Goal: Task Accomplishment & Management: Manage account settings

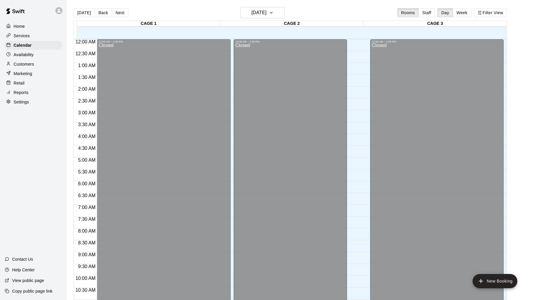
scroll to position [282, 0]
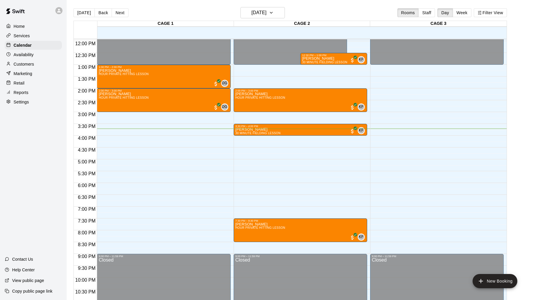
click at [33, 68] on div "Customers" at bounding box center [33, 64] width 57 height 9
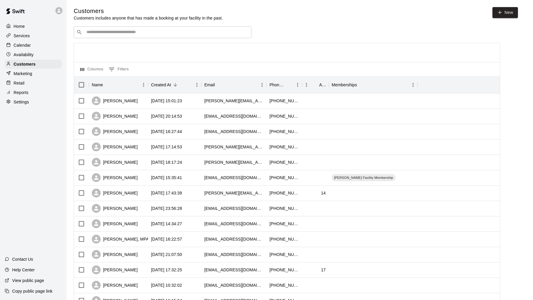
click at [149, 27] on div "​ ​" at bounding box center [163, 32] width 178 height 12
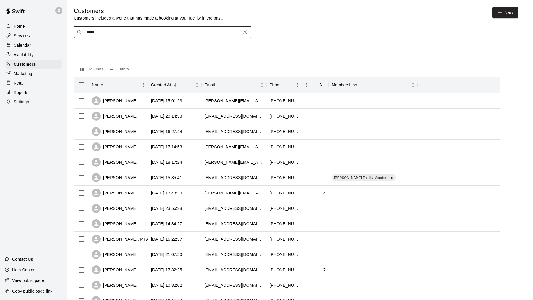
type input "******"
click at [139, 49] on span "megan.pearson88@gmail.com" at bounding box center [122, 51] width 64 height 4
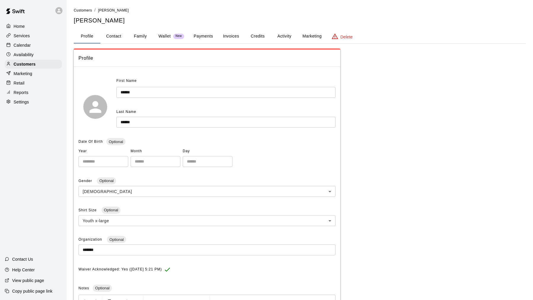
click at [282, 33] on button "Activity" at bounding box center [284, 36] width 27 height 14
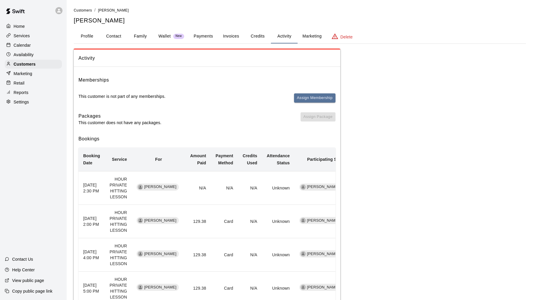
click at [311, 92] on div "Memberships This customer is not part of any memberships. Assign Membership" at bounding box center [206, 91] width 257 height 31
click at [311, 94] on button "Assign Membership" at bounding box center [314, 98] width 41 height 9
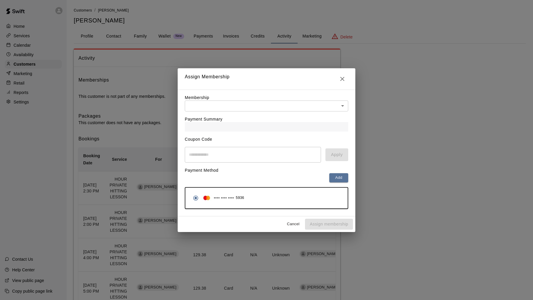
click at [280, 118] on div "Payment Summary" at bounding box center [266, 122] width 163 height 20
click at [290, 107] on body "Home Services Calendar Availability Customers Marketing Retail Reports Settings…" at bounding box center [266, 220] width 533 height 440
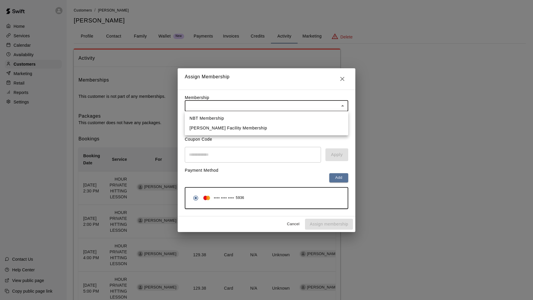
click at [281, 128] on li "Marucci Facility Membership" at bounding box center [266, 128] width 163 height 10
type input "**********"
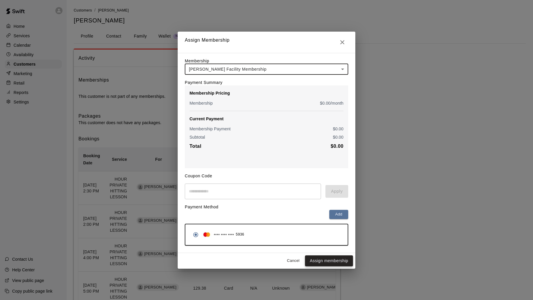
click at [319, 258] on button "Assign membership" at bounding box center [329, 261] width 48 height 11
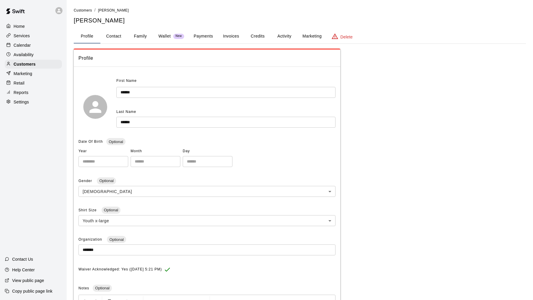
click at [30, 69] on div "Marketing" at bounding box center [33, 73] width 57 height 9
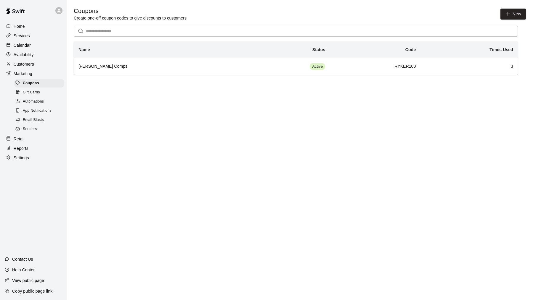
click at [21, 140] on p "Retail" at bounding box center [19, 139] width 11 height 6
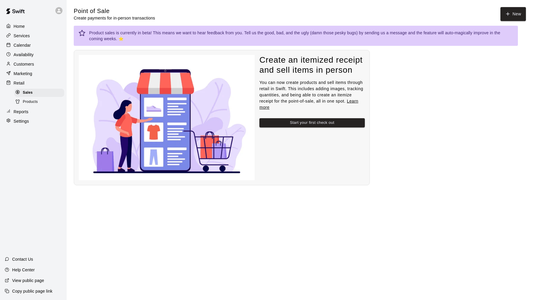
click at [30, 60] on div "Customers" at bounding box center [33, 64] width 57 height 9
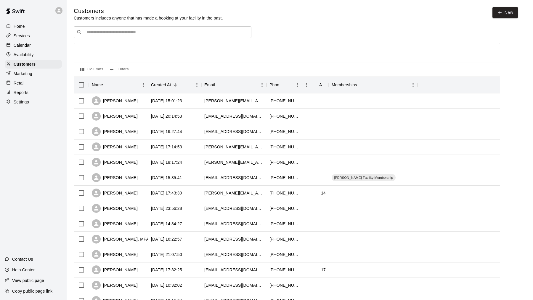
click at [226, 35] on input "Search customers by name or email" at bounding box center [167, 32] width 164 height 6
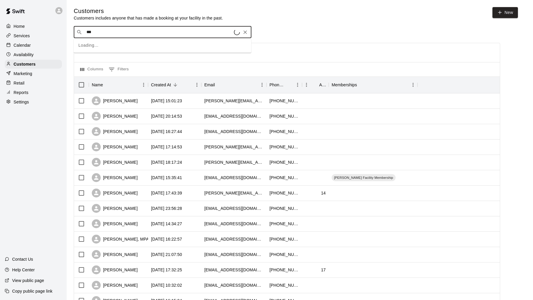
type input "****"
click at [224, 65] on div "Sam Pate jolynpate@gmail.com" at bounding box center [168, 66] width 156 height 13
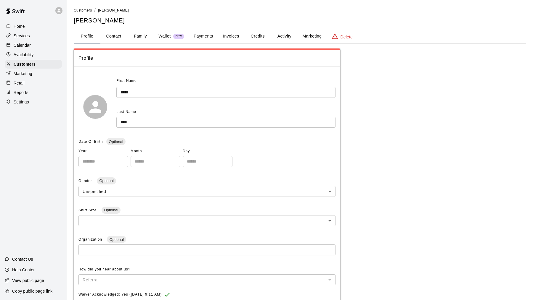
click at [318, 34] on button "Marketing" at bounding box center [311, 36] width 29 height 14
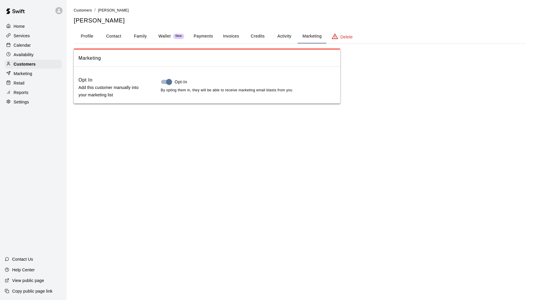
click at [278, 33] on button "Activity" at bounding box center [284, 36] width 27 height 14
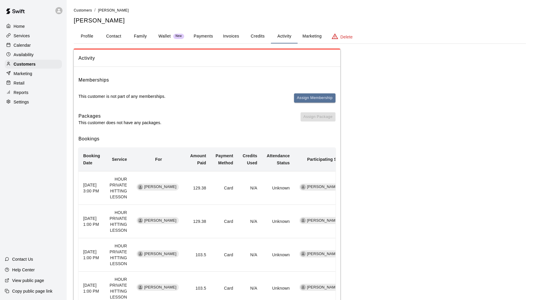
click at [81, 12] on li "Customers" at bounding box center [83, 10] width 18 height 7
click at [89, 8] on link "Customers" at bounding box center [83, 10] width 18 height 5
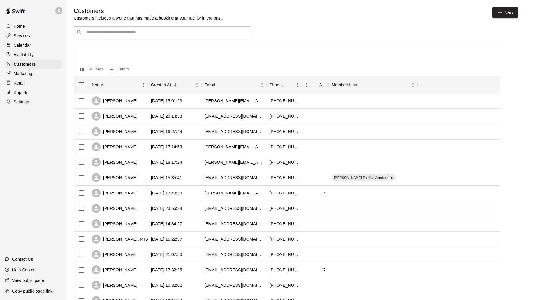
click at [89, 33] on input "Search customers by name or email" at bounding box center [167, 32] width 164 height 6
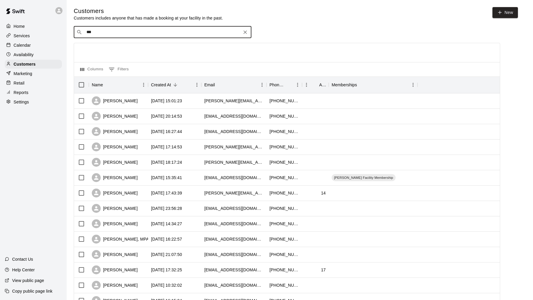
type input "****"
click at [108, 61] on p "Sam Pate" at bounding box center [108, 63] width 36 height 6
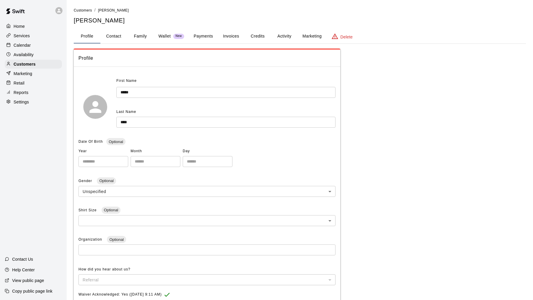
click at [281, 34] on button "Activity" at bounding box center [284, 36] width 27 height 14
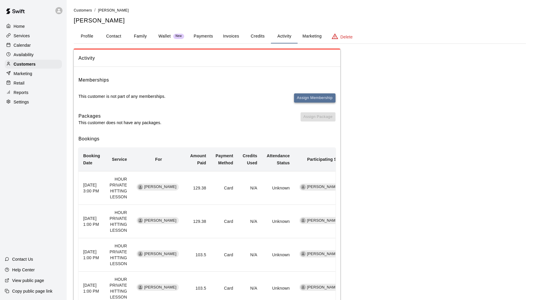
click at [319, 99] on button "Assign Membership" at bounding box center [314, 98] width 41 height 9
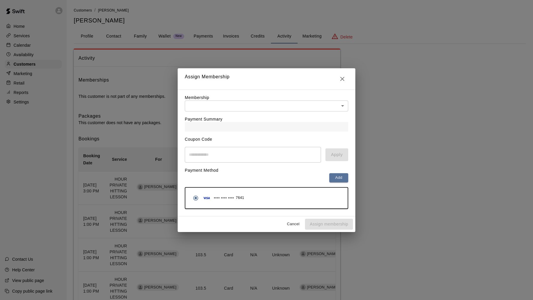
click at [306, 112] on div "Payment Summary" at bounding box center [266, 122] width 163 height 20
click at [308, 109] on body "Home Services Calendar Availability Customers Marketing Retail Reports Settings…" at bounding box center [266, 267] width 533 height 535
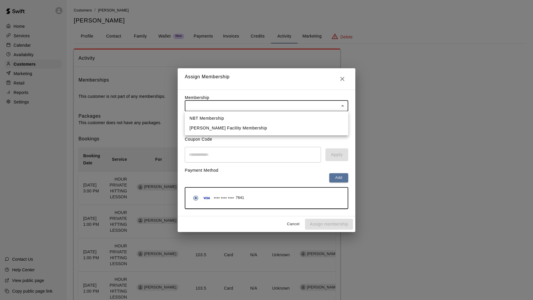
click at [292, 131] on li "Marucci Facility Membership" at bounding box center [266, 128] width 163 height 10
type input "**********"
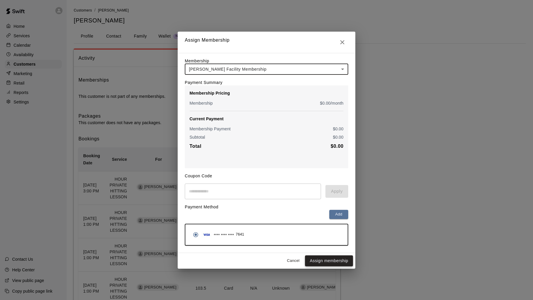
click at [337, 262] on button "Assign membership" at bounding box center [329, 261] width 48 height 11
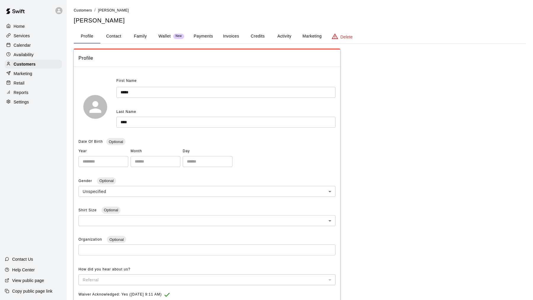
click at [25, 25] on div "Home" at bounding box center [33, 26] width 57 height 9
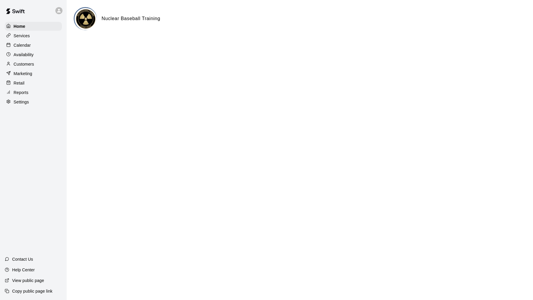
click at [43, 278] on p "View public page" at bounding box center [28, 281] width 32 height 6
click at [33, 101] on div "Settings" at bounding box center [33, 102] width 57 height 9
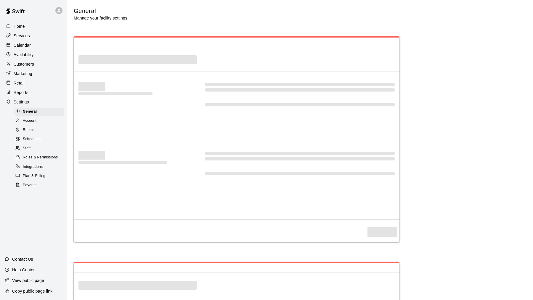
select select "**"
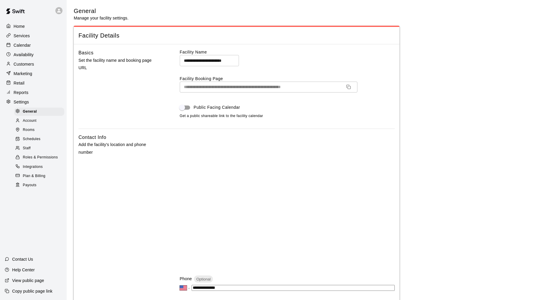
click at [46, 33] on div "Services" at bounding box center [33, 35] width 57 height 9
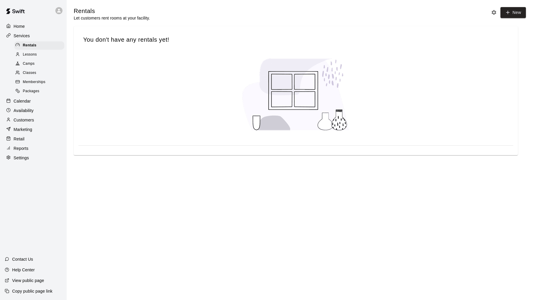
click at [33, 69] on link "Classes" at bounding box center [40, 73] width 52 height 9
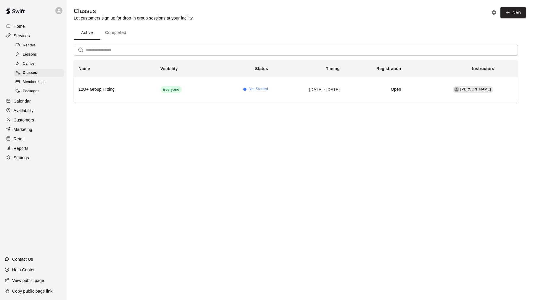
click at [39, 48] on div "Rentals" at bounding box center [39, 45] width 50 height 8
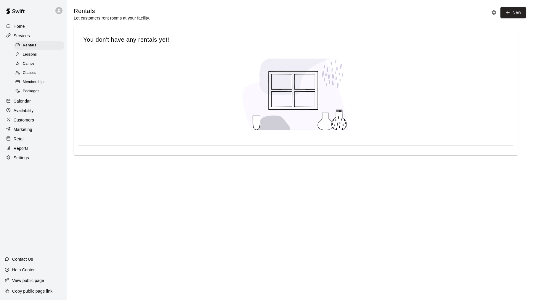
click at [37, 55] on div "Lessons" at bounding box center [39, 55] width 50 height 8
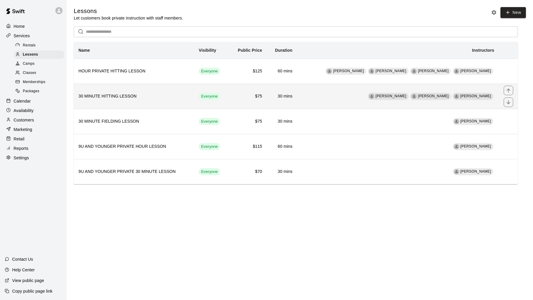
click at [340, 91] on td "Dustin Geiger Steven Rivas Kyle Froemke" at bounding box center [398, 96] width 202 height 25
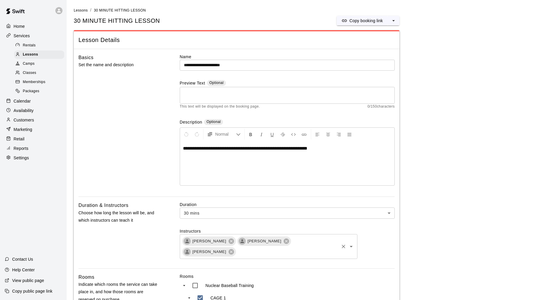
click at [332, 248] on input "text" at bounding box center [288, 251] width 102 height 7
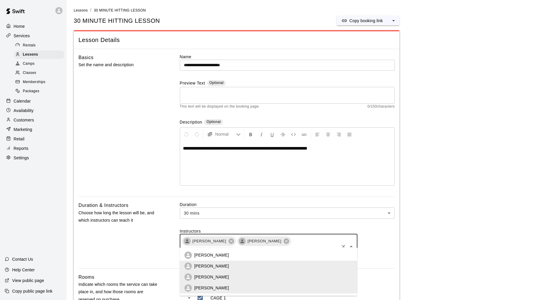
click at [321, 251] on li "[PERSON_NAME]" at bounding box center [269, 255] width 178 height 11
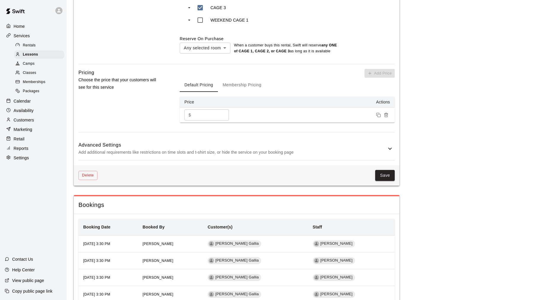
scroll to position [330, 0]
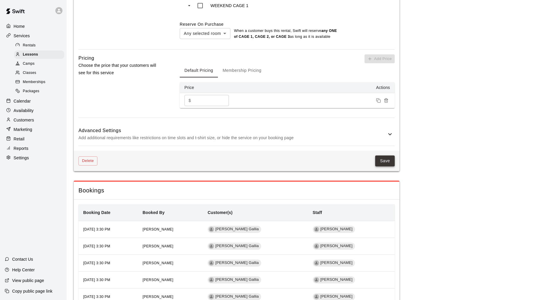
click at [386, 164] on button "Save" at bounding box center [385, 161] width 20 height 11
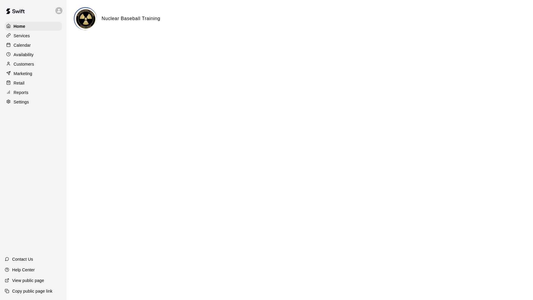
click at [37, 41] on div "Calendar" at bounding box center [33, 45] width 57 height 9
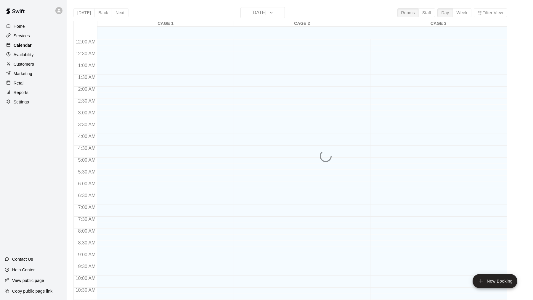
scroll to position [282, 0]
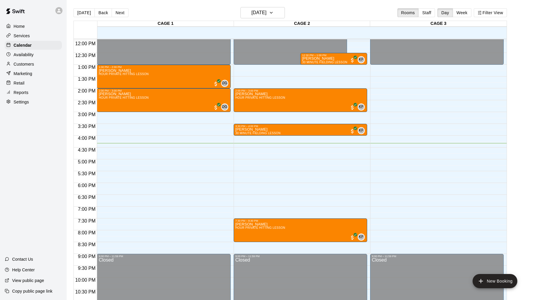
click at [40, 28] on div "Home" at bounding box center [33, 26] width 57 height 9
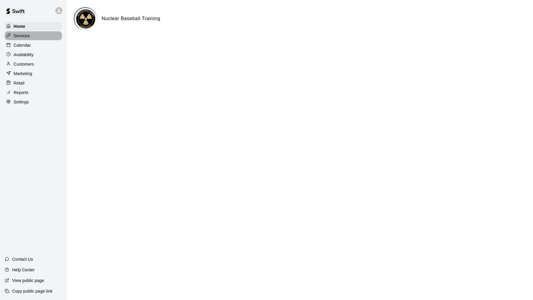
click at [36, 36] on div "Services" at bounding box center [33, 35] width 57 height 9
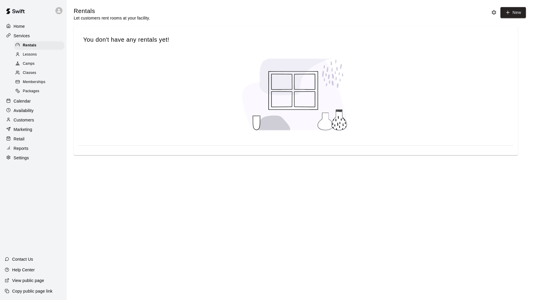
click at [35, 74] on span "Classes" at bounding box center [29, 73] width 13 height 6
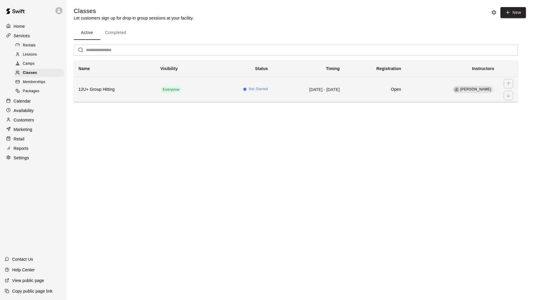
click at [212, 99] on td "Not Started" at bounding box center [242, 89] width 62 height 25
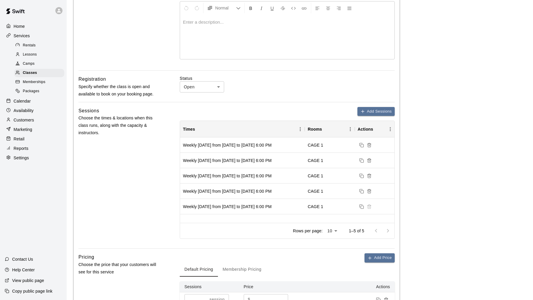
scroll to position [125, 0]
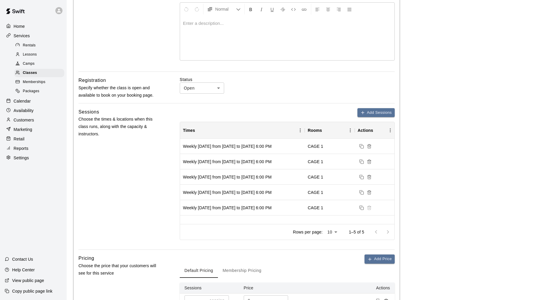
click at [372, 105] on div "**********" at bounding box center [237, 138] width 326 height 428
click at [368, 115] on button "Add Sessions" at bounding box center [375, 112] width 37 height 9
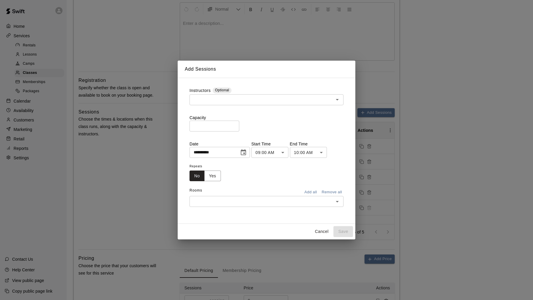
click at [272, 102] on input "text" at bounding box center [261, 99] width 141 height 7
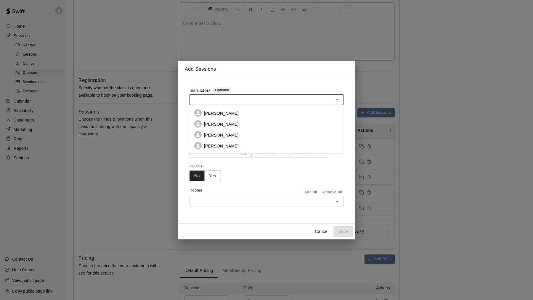
click at [242, 144] on li "[PERSON_NAME]" at bounding box center [266, 146] width 154 height 11
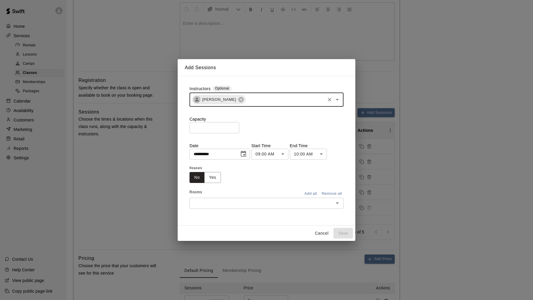
click at [225, 134] on div "**********" at bounding box center [266, 147] width 154 height 123
click at [222, 133] on input "*" at bounding box center [214, 127] width 50 height 11
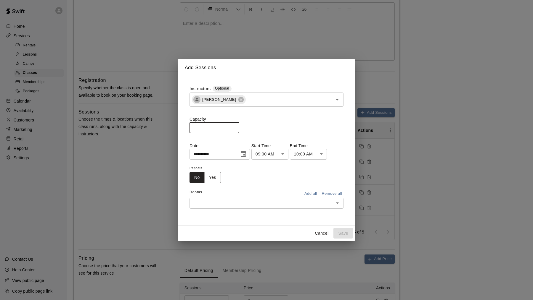
type input "*"
click at [262, 155] on body "**********" at bounding box center [266, 198] width 533 height 647
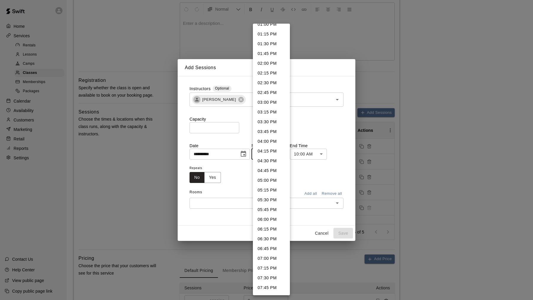
scroll to position [587, 0]
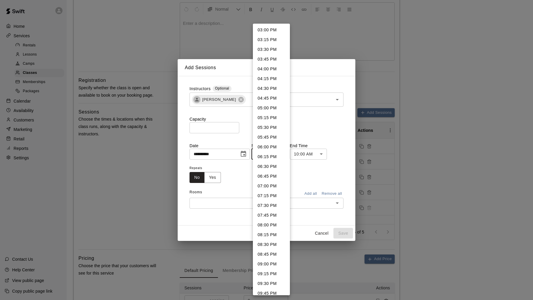
click at [277, 150] on li "06:00 PM" at bounding box center [271, 147] width 37 height 10
type input "********"
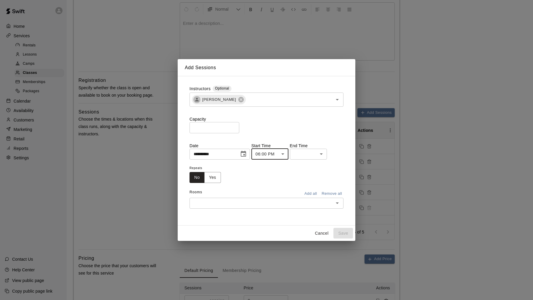
click at [307, 154] on body "**********" at bounding box center [266, 198] width 533 height 647
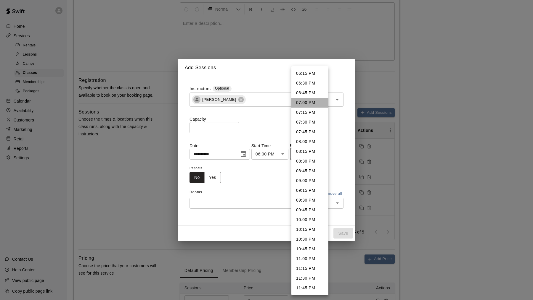
click at [302, 100] on li "07:00 PM" at bounding box center [309, 103] width 37 height 10
type input "********"
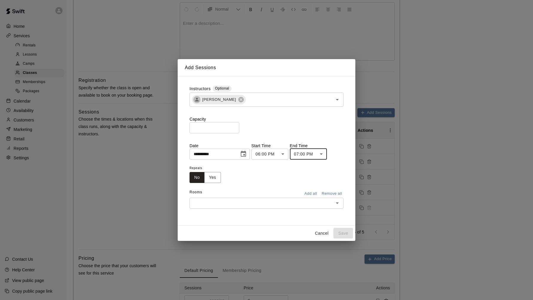
click at [242, 154] on icon "Choose date, selected date is Aug 11, 2025" at bounding box center [243, 154] width 5 height 6
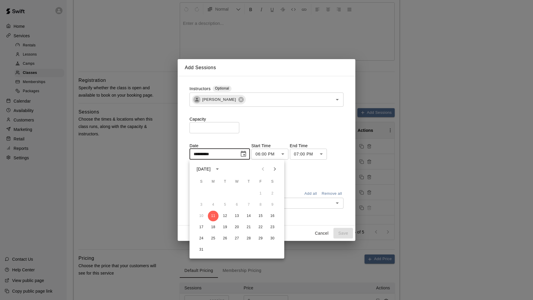
click at [265, 220] on div "10 11 12 13 14 15 16" at bounding box center [236, 216] width 95 height 11
click at [261, 212] on button "15" at bounding box center [260, 216] width 11 height 11
type input "**********"
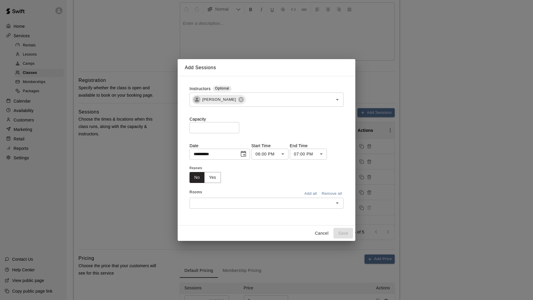
click at [264, 205] on input "text" at bounding box center [261, 203] width 141 height 7
click at [251, 165] on li "CAGE 1" at bounding box center [266, 162] width 154 height 10
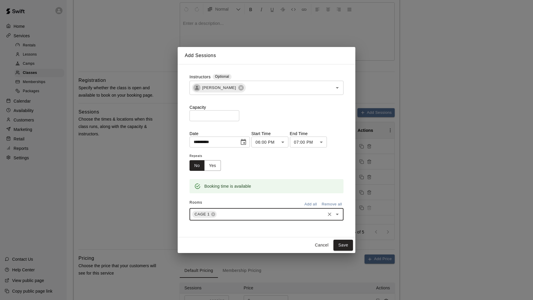
click at [251, 172] on div "Booking time is available" at bounding box center [266, 182] width 154 height 22
click at [345, 247] on button "Save" at bounding box center [343, 245] width 20 height 11
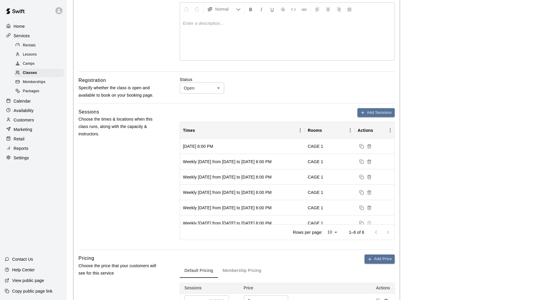
scroll to position [261, 0]
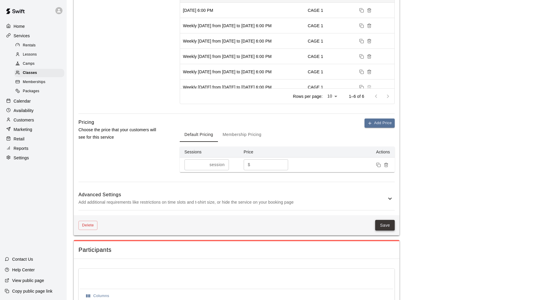
click at [387, 220] on button "Save" at bounding box center [385, 225] width 20 height 11
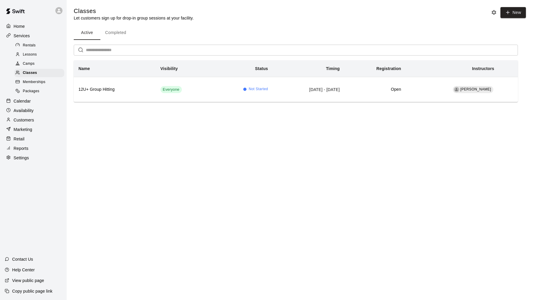
click at [26, 52] on span "Lessons" at bounding box center [30, 55] width 14 height 6
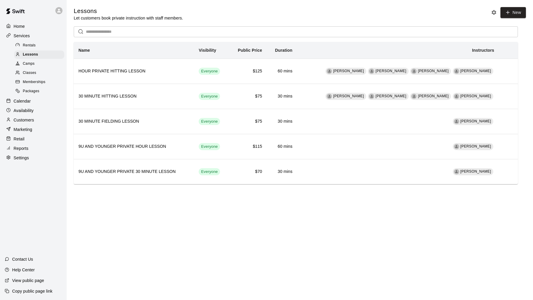
click at [38, 98] on div "Calendar" at bounding box center [33, 101] width 57 height 9
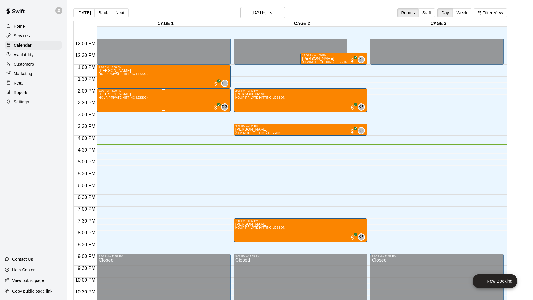
scroll to position [276, 0]
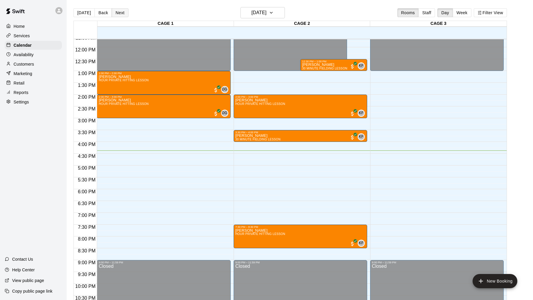
click at [119, 15] on button "Next" at bounding box center [120, 12] width 17 height 9
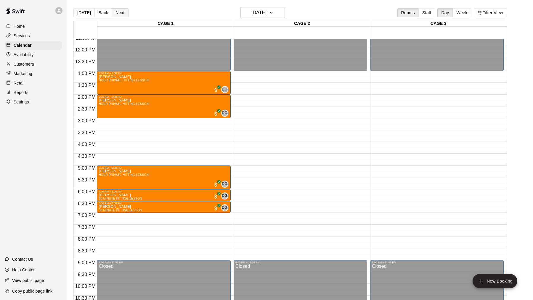
click at [119, 15] on button "Next" at bounding box center [120, 12] width 17 height 9
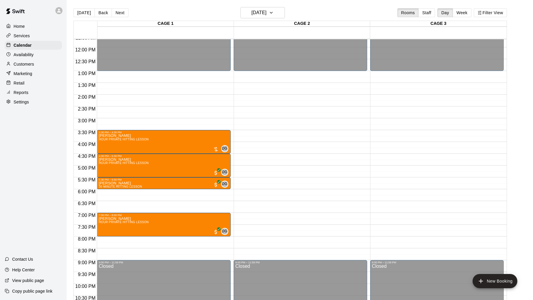
click at [185, 24] on div "CAGE 1" at bounding box center [165, 24] width 136 height 6
click at [281, 22] on div "CAGE 2" at bounding box center [302, 24] width 136 height 6
click at [37, 55] on div "Availability" at bounding box center [33, 54] width 57 height 9
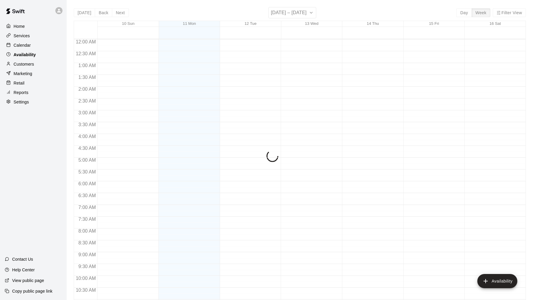
scroll to position [300, 0]
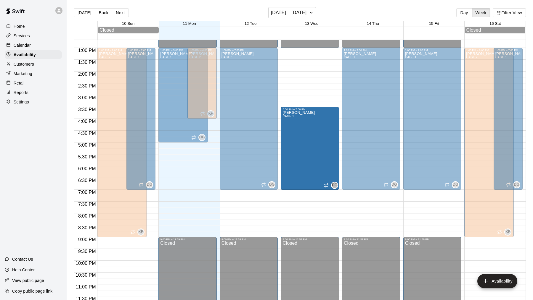
drag, startPoint x: 311, startPoint y: 49, endPoint x: 310, endPoint y: 108, distance: 58.9
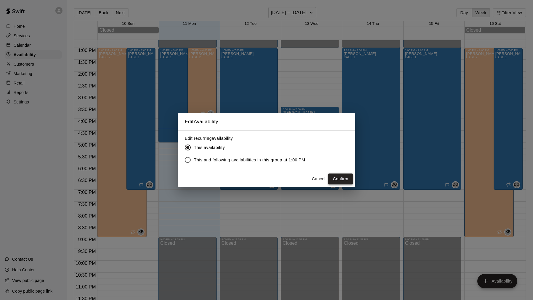
click at [339, 179] on button "Confirm" at bounding box center [340, 179] width 25 height 11
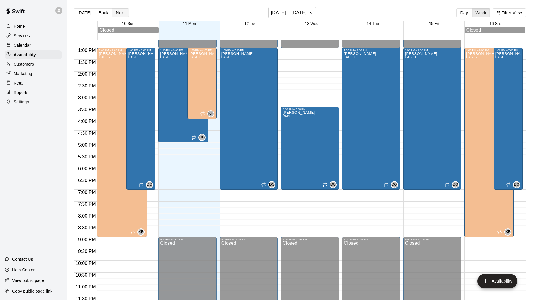
click at [117, 14] on button "Next" at bounding box center [120, 12] width 17 height 9
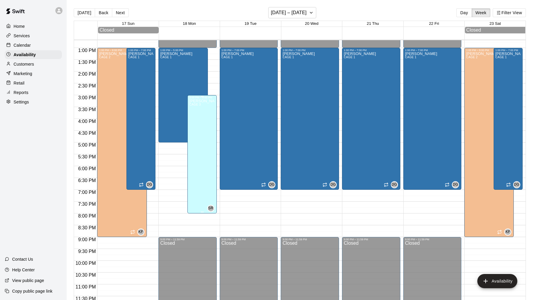
scroll to position [301, 0]
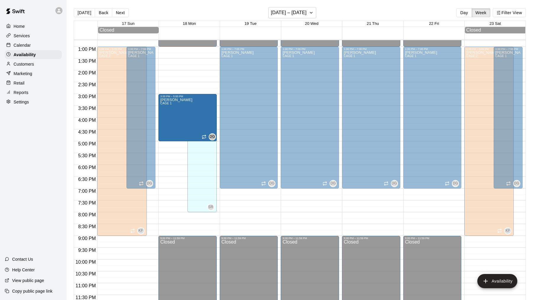
drag, startPoint x: 184, startPoint y: 47, endPoint x: 184, endPoint y: 97, distance: 49.4
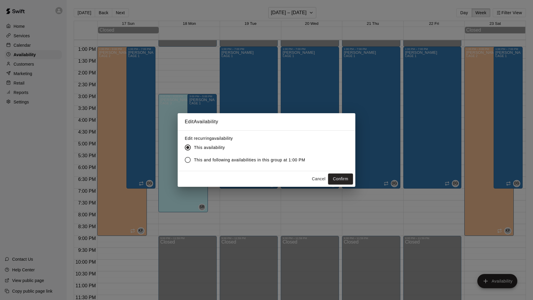
click at [210, 156] on label "This and following availabilities in this group at 1:00 PM" at bounding box center [243, 160] width 124 height 12
click at [339, 180] on button "Confirm" at bounding box center [340, 179] width 25 height 11
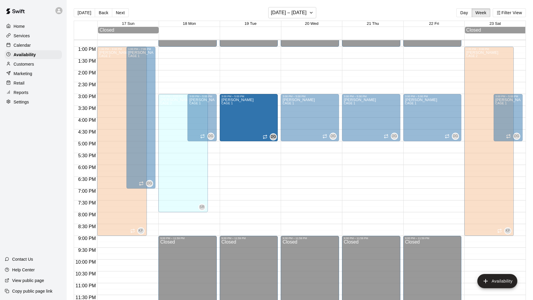
drag, startPoint x: 247, startPoint y: 141, endPoint x: 250, endPoint y: 147, distance: 6.1
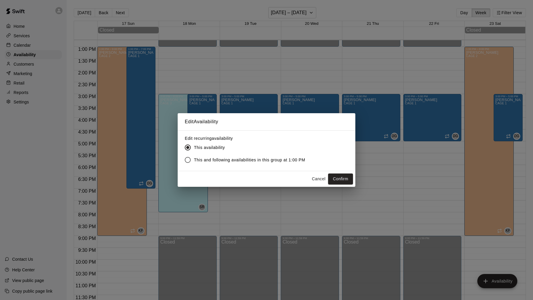
click at [321, 182] on button "Cancel" at bounding box center [318, 179] width 19 height 11
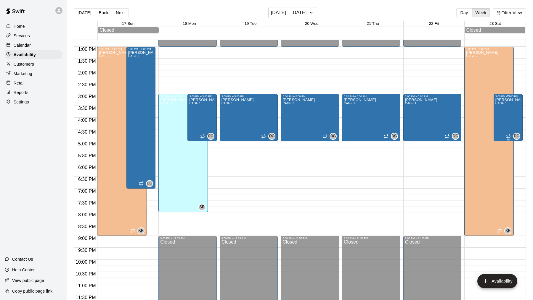
click at [501, 123] on div "[PERSON_NAME] CAGE 1" at bounding box center [507, 248] width 25 height 300
click at [504, 118] on icon "delete" at bounding box center [501, 118] width 7 height 7
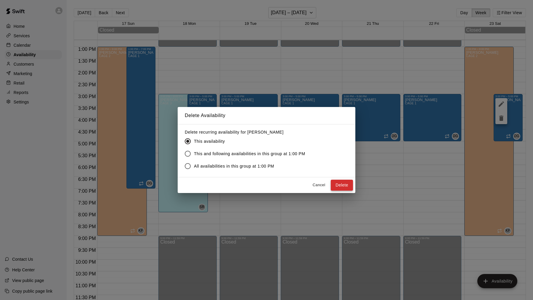
click at [343, 184] on button "Delete" at bounding box center [342, 185] width 22 height 11
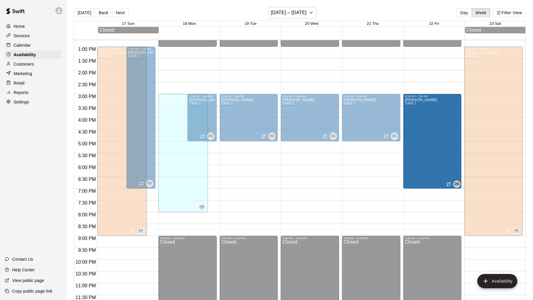
drag, startPoint x: 432, startPoint y: 140, endPoint x: 431, endPoint y: 191, distance: 50.6
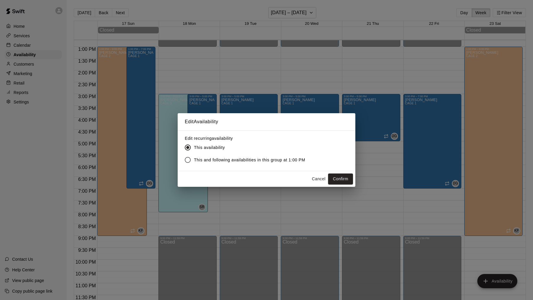
click at [229, 158] on span "This and following availabilities in this group at 1:00 PM" at bounding box center [249, 160] width 111 height 6
click at [344, 180] on button "Confirm" at bounding box center [340, 179] width 25 height 11
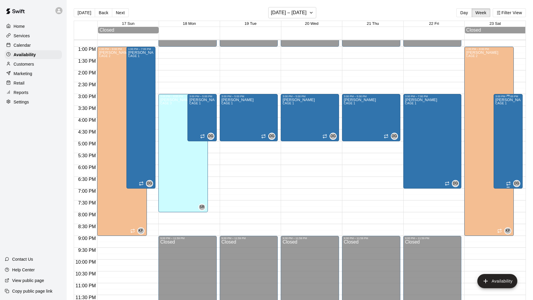
click at [512, 125] on div "[PERSON_NAME] CAGE 1" at bounding box center [507, 248] width 25 height 300
click at [498, 119] on icon "delete" at bounding box center [501, 118] width 7 height 7
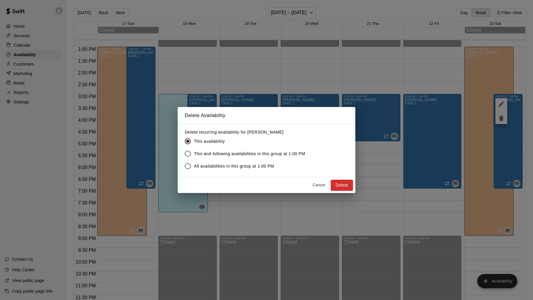
click at [130, 14] on div "Delete Availability Delete recurring availability for [PERSON_NAME] This availa…" at bounding box center [266, 150] width 533 height 300
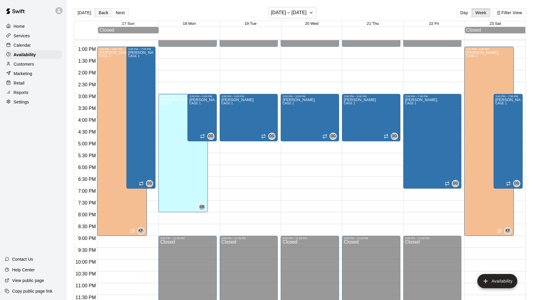
click at [100, 12] on button "Back" at bounding box center [103, 12] width 17 height 9
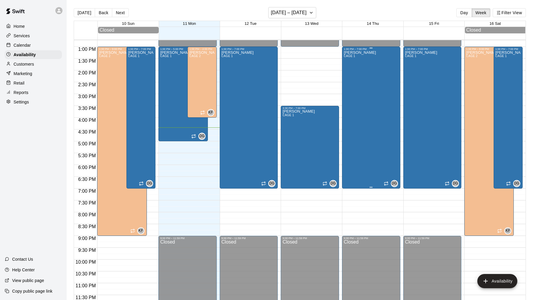
click at [370, 129] on div "[PERSON_NAME] CAGE 1 DG" at bounding box center [371, 201] width 55 height 300
click at [350, 75] on button "delete" at bounding box center [350, 71] width 12 height 12
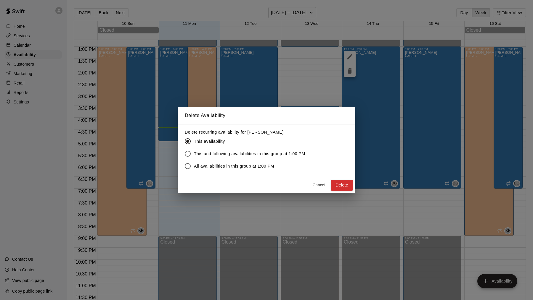
click at [237, 153] on span "This and following availabilities in this group at 1:00 PM" at bounding box center [249, 154] width 111 height 6
click at [346, 188] on button "Delete" at bounding box center [342, 185] width 22 height 11
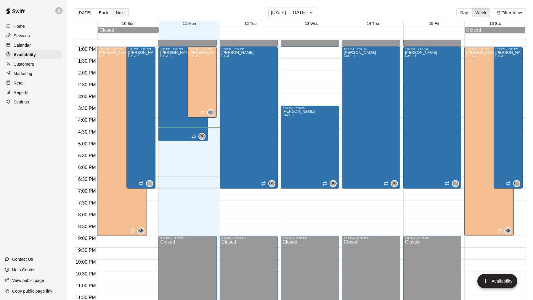
click at [116, 15] on button "Next" at bounding box center [120, 12] width 17 height 9
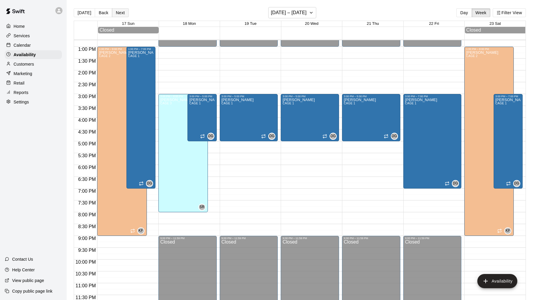
click at [116, 15] on button "Next" at bounding box center [120, 12] width 17 height 9
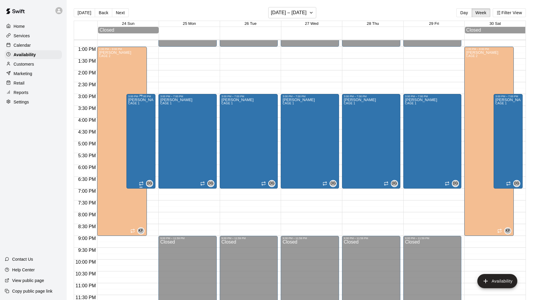
click at [130, 130] on div "[PERSON_NAME] CAGE 1" at bounding box center [140, 248] width 25 height 300
click at [134, 114] on button "delete" at bounding box center [134, 118] width 12 height 12
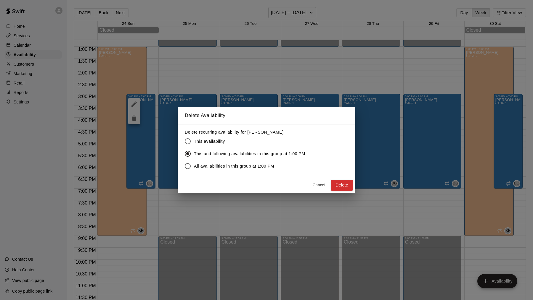
click at [216, 165] on span "All availabilities in this group at 1:00 PM" at bounding box center [234, 166] width 80 height 6
click at [342, 185] on button "Delete" at bounding box center [342, 185] width 22 height 11
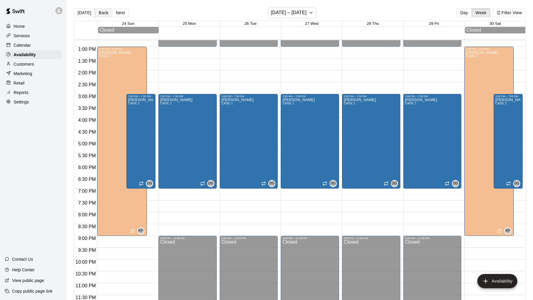
click at [103, 15] on button "Back" at bounding box center [103, 12] width 17 height 9
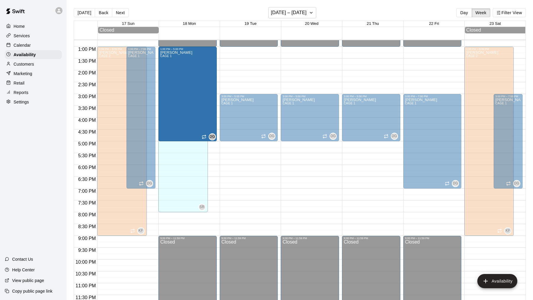
drag, startPoint x: 203, startPoint y: 95, endPoint x: 202, endPoint y: 51, distance: 44.4
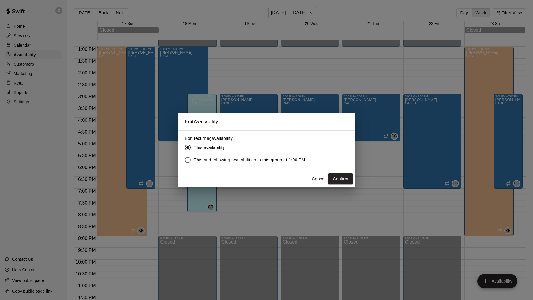
click at [263, 158] on span "This and following availabilities in this group at 1:00 PM" at bounding box center [249, 160] width 111 height 6
click at [336, 175] on button "Confirm" at bounding box center [340, 179] width 25 height 11
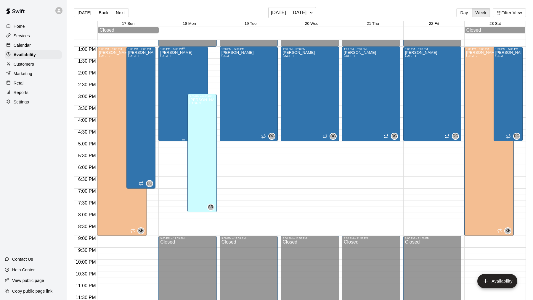
click at [169, 81] on div "[PERSON_NAME] CAGE 1" at bounding box center [176, 201] width 32 height 300
click at [165, 72] on icon "delete" at bounding box center [166, 70] width 4 height 5
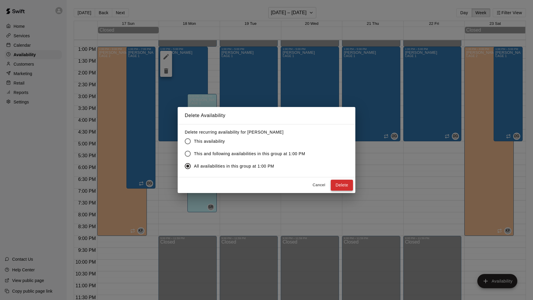
click at [342, 185] on button "Delete" at bounding box center [342, 185] width 22 height 11
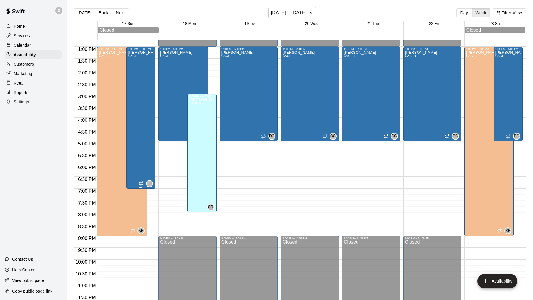
click at [141, 80] on div "[PERSON_NAME] CAGE 1" at bounding box center [140, 201] width 25 height 300
click at [132, 69] on icon "delete" at bounding box center [134, 70] width 4 height 5
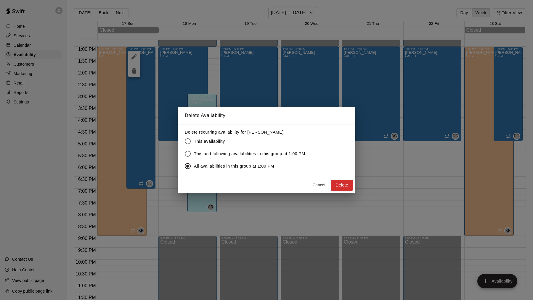
click at [210, 143] on span "This availability" at bounding box center [209, 142] width 31 height 6
click at [342, 188] on button "Delete" at bounding box center [342, 185] width 22 height 11
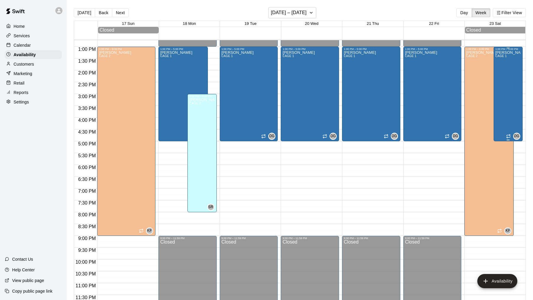
click at [514, 107] on div "[PERSON_NAME] CAGE 1" at bounding box center [507, 201] width 25 height 300
click at [504, 70] on icon "delete" at bounding box center [501, 70] width 7 height 7
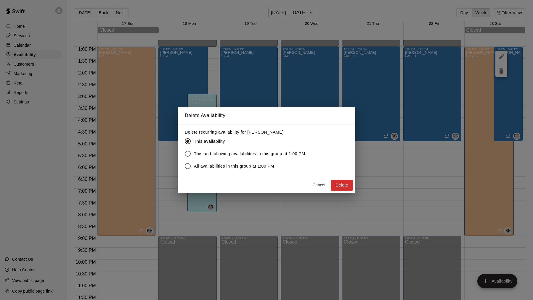
click at [330, 183] on div "Cancel Delete" at bounding box center [267, 186] width 178 height 16
click at [338, 185] on button "Delete" at bounding box center [342, 185] width 22 height 11
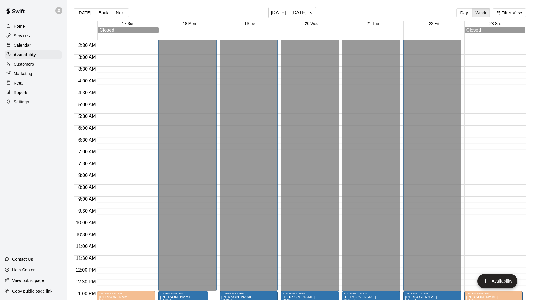
scroll to position [29, 0]
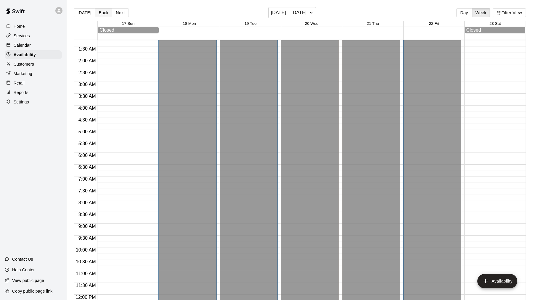
click at [98, 15] on button "Back" at bounding box center [103, 12] width 17 height 9
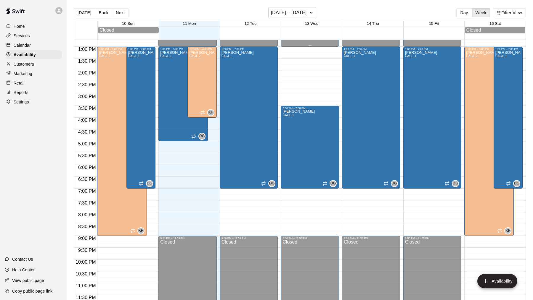
scroll to position [281, 0]
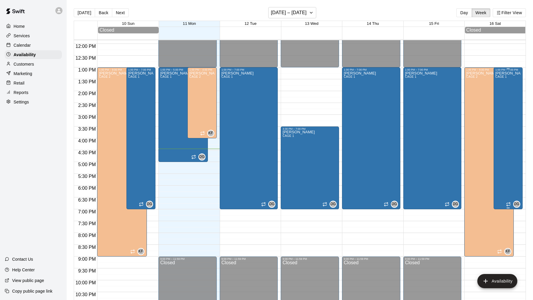
click at [518, 136] on div "[PERSON_NAME] CAGE 1" at bounding box center [507, 221] width 25 height 300
click at [506, 96] on div at bounding box center [501, 85] width 12 height 26
click at [504, 94] on icon "delete" at bounding box center [501, 91] width 7 height 7
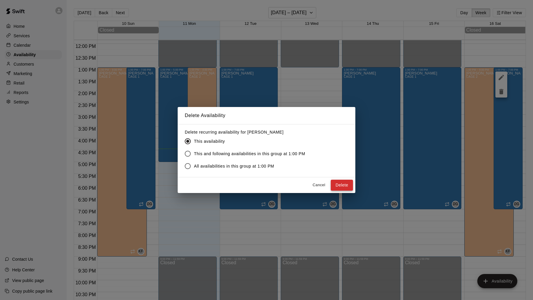
click at [346, 188] on button "Delete" at bounding box center [342, 185] width 22 height 11
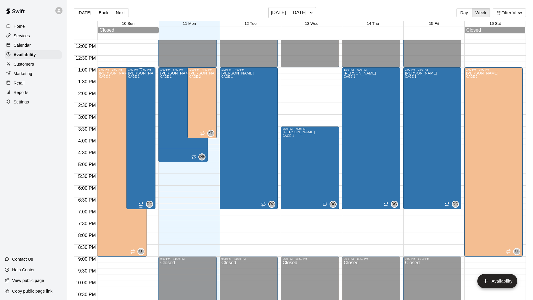
click at [136, 126] on div "[PERSON_NAME] CAGE 1" at bounding box center [140, 221] width 25 height 300
click at [132, 95] on button "delete" at bounding box center [134, 92] width 12 height 12
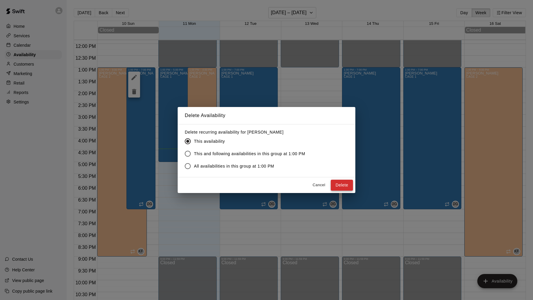
click at [340, 184] on button "Delete" at bounding box center [342, 185] width 22 height 11
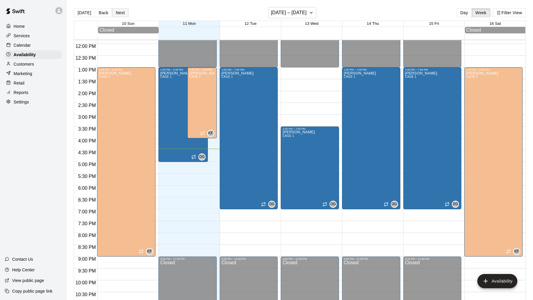
click at [121, 10] on button "Next" at bounding box center [120, 12] width 17 height 9
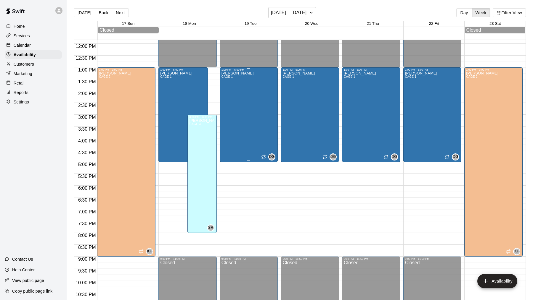
click at [249, 69] on div at bounding box center [248, 68] width 3 height 1
click at [179, 69] on div at bounding box center [266, 150] width 533 height 300
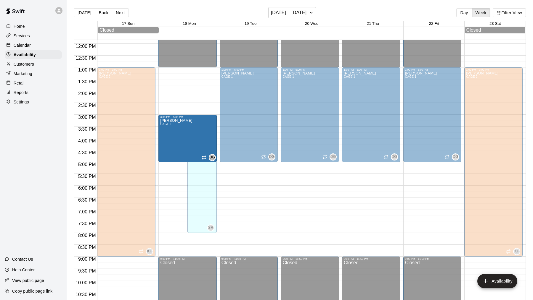
drag, startPoint x: 183, startPoint y: 69, endPoint x: 183, endPoint y: 116, distance: 47.1
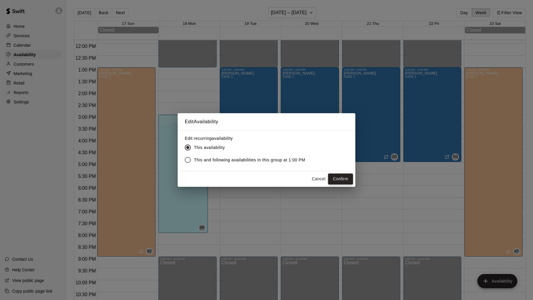
click at [343, 180] on button "Confirm" at bounding box center [340, 179] width 25 height 11
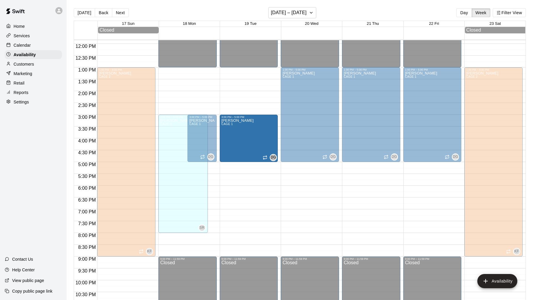
drag, startPoint x: 247, startPoint y: 69, endPoint x: 252, endPoint y: 119, distance: 50.8
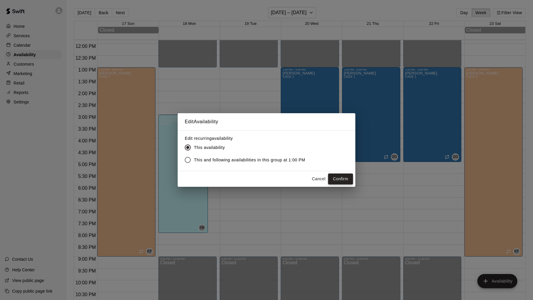
click at [347, 181] on button "Confirm" at bounding box center [340, 179] width 25 height 11
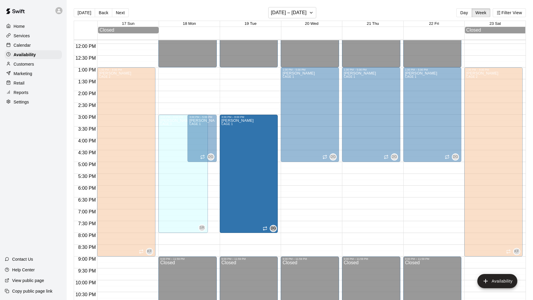
drag, startPoint x: 248, startPoint y: 161, endPoint x: 248, endPoint y: 234, distance: 73.7
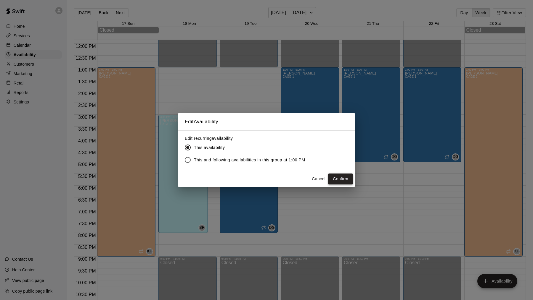
click at [338, 180] on button "Confirm" at bounding box center [340, 179] width 25 height 11
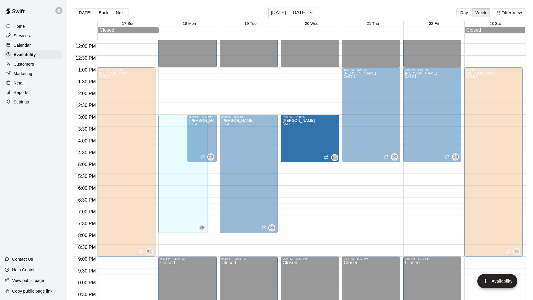
drag, startPoint x: 311, startPoint y: 69, endPoint x: 314, endPoint y: 118, distance: 49.3
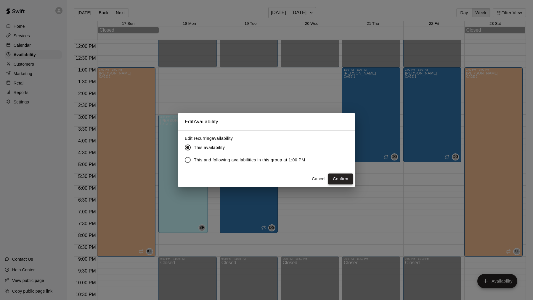
click at [337, 175] on button "Confirm" at bounding box center [340, 179] width 25 height 11
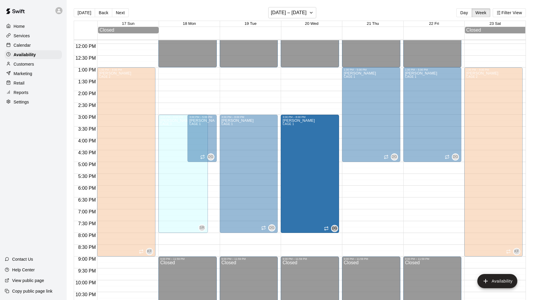
drag, startPoint x: 311, startPoint y: 161, endPoint x: 312, endPoint y: 234, distance: 72.5
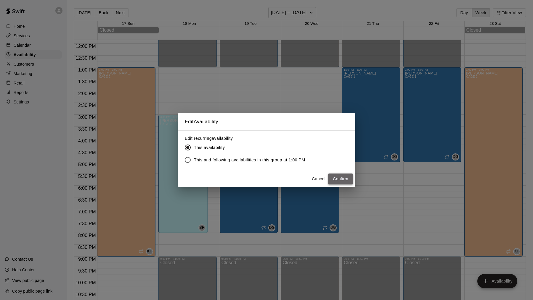
click at [340, 181] on button "Confirm" at bounding box center [340, 179] width 25 height 11
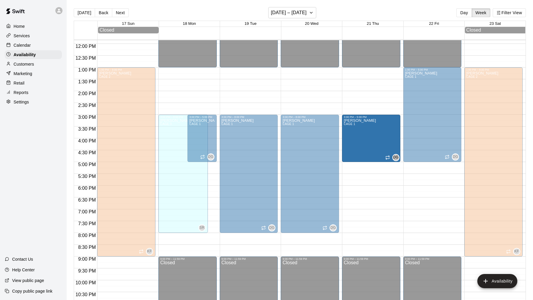
drag, startPoint x: 372, startPoint y: 69, endPoint x: 372, endPoint y: 117, distance: 48.2
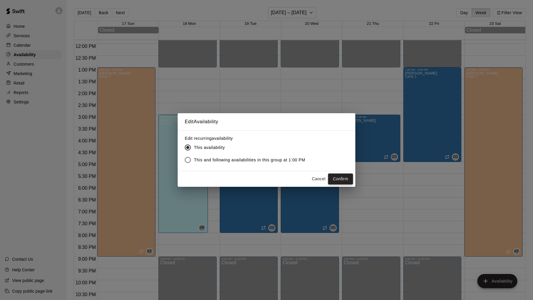
click at [338, 182] on button "Confirm" at bounding box center [340, 179] width 25 height 11
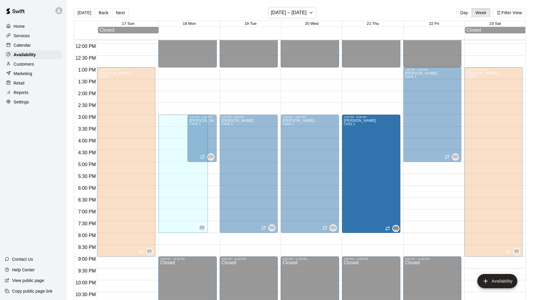
drag, startPoint x: 372, startPoint y: 161, endPoint x: 370, endPoint y: 234, distance: 73.1
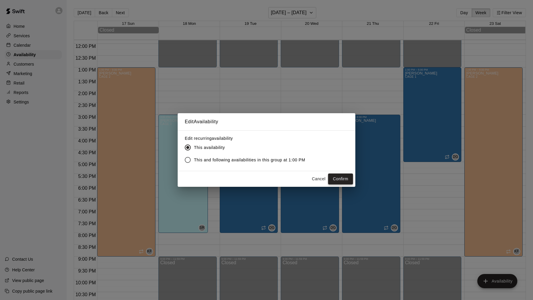
click at [343, 181] on button "Confirm" at bounding box center [340, 179] width 25 height 11
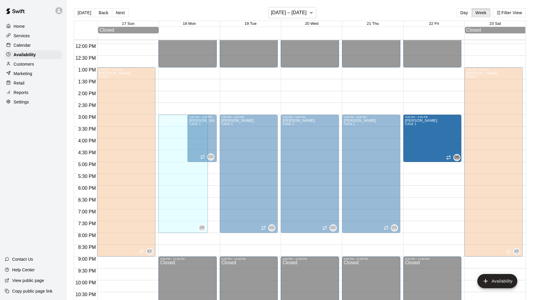
drag, startPoint x: 432, startPoint y: 69, endPoint x: 433, endPoint y: 117, distance: 48.3
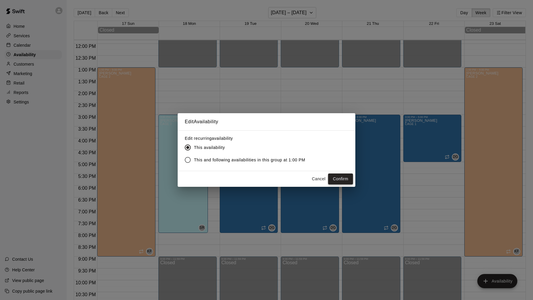
click at [342, 176] on button "Confirm" at bounding box center [340, 179] width 25 height 11
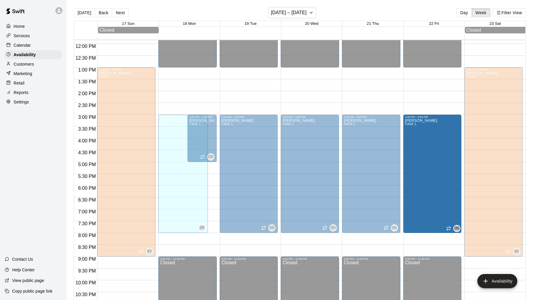
drag, startPoint x: 432, startPoint y: 161, endPoint x: 431, endPoint y: 236, distance: 74.9
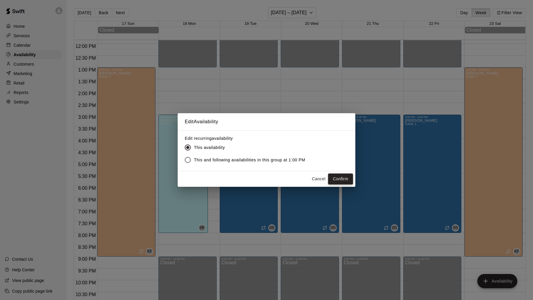
click at [344, 176] on button "Confirm" at bounding box center [340, 179] width 25 height 11
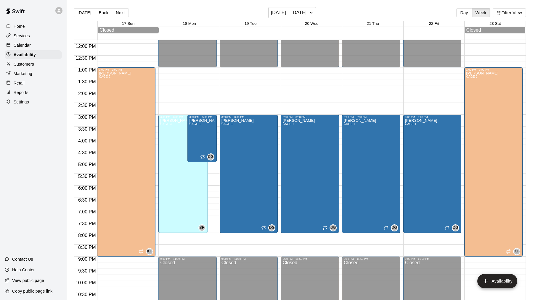
click at [115, 8] on div "[DATE] Back Next [DATE] – [DATE] Day Week Filter View" at bounding box center [300, 14] width 452 height 14
click at [115, 9] on button "Next" at bounding box center [120, 12] width 17 height 9
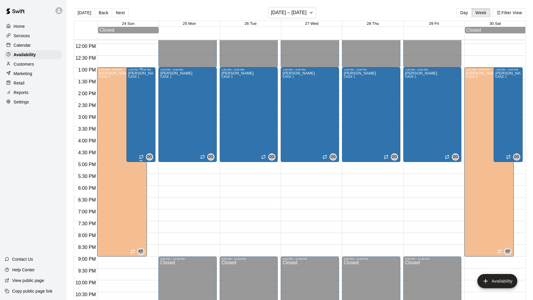
click at [143, 97] on div "[PERSON_NAME] CAGE 1" at bounding box center [140, 221] width 25 height 300
click at [133, 89] on icon "delete" at bounding box center [134, 91] width 7 height 7
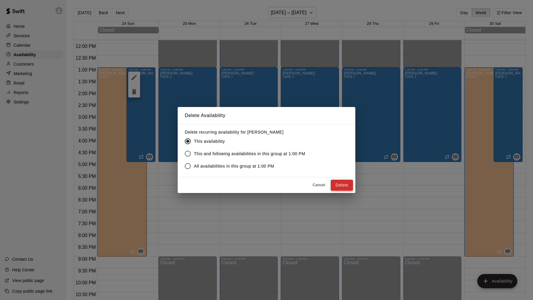
click at [337, 184] on button "Delete" at bounding box center [342, 185] width 22 height 11
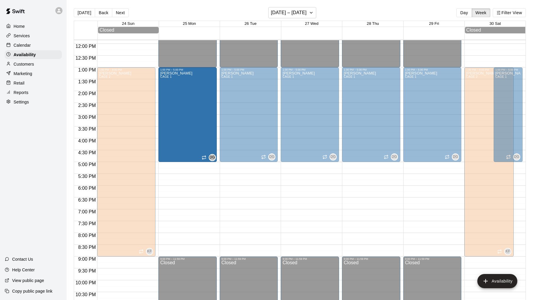
drag, startPoint x: 189, startPoint y: 118, endPoint x: 189, endPoint y: 123, distance: 5.0
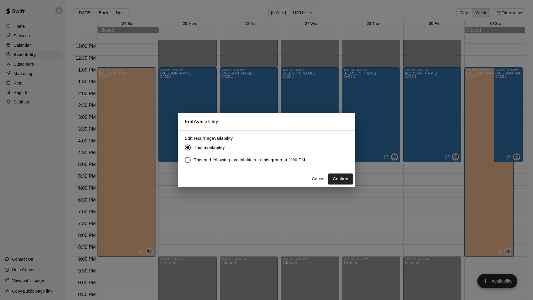
click at [317, 178] on button "Cancel" at bounding box center [318, 179] width 19 height 11
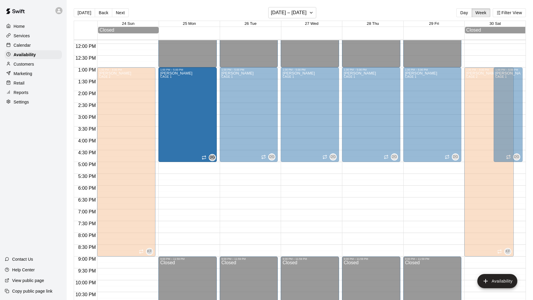
drag, startPoint x: 188, startPoint y: 68, endPoint x: 192, endPoint y: 74, distance: 7.4
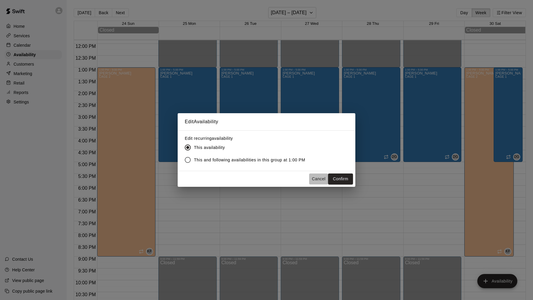
click at [321, 181] on button "Cancel" at bounding box center [318, 179] width 19 height 11
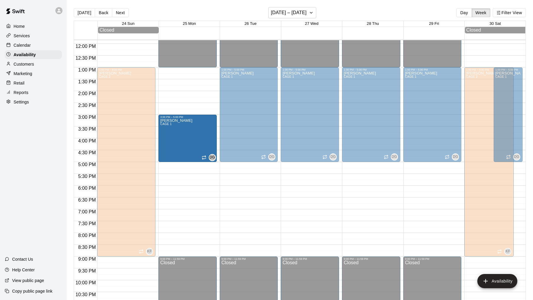
drag, startPoint x: 187, startPoint y: 69, endPoint x: 191, endPoint y: 120, distance: 51.1
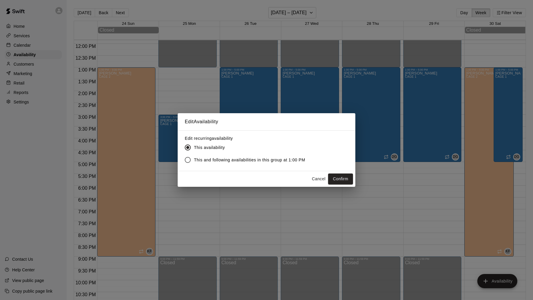
click at [334, 173] on div "Cancel Confirm" at bounding box center [267, 179] width 178 height 16
click at [337, 176] on button "Confirm" at bounding box center [340, 179] width 25 height 11
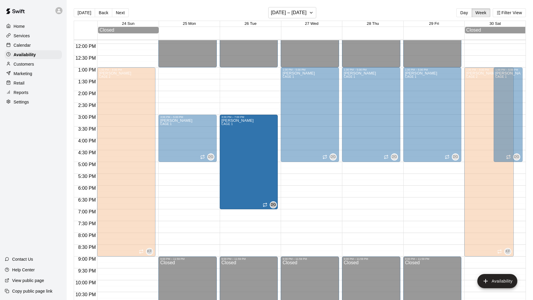
drag, startPoint x: 254, startPoint y: 122, endPoint x: 256, endPoint y: 172, distance: 50.0
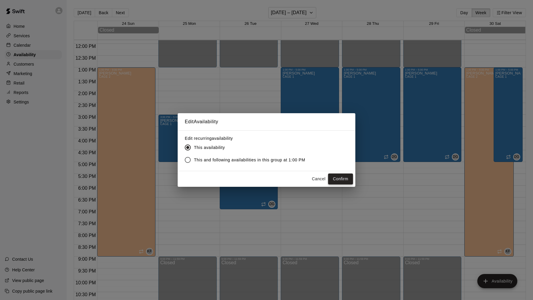
click at [347, 181] on button "Confirm" at bounding box center [340, 179] width 25 height 11
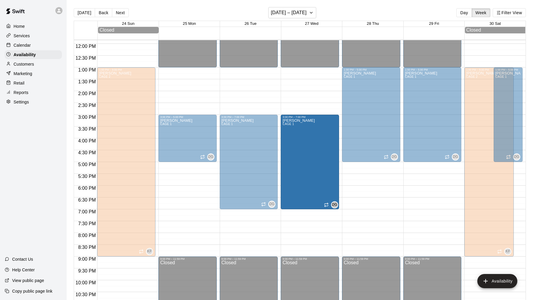
drag, startPoint x: 309, startPoint y: 107, endPoint x: 309, endPoint y: 158, distance: 50.6
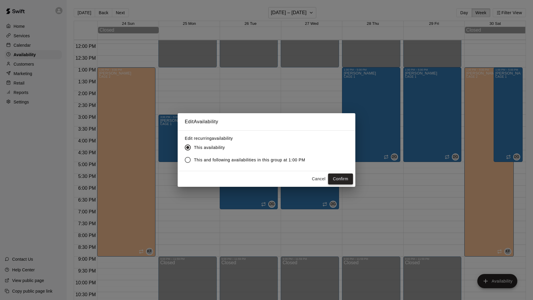
click at [337, 175] on button "Confirm" at bounding box center [340, 179] width 25 height 11
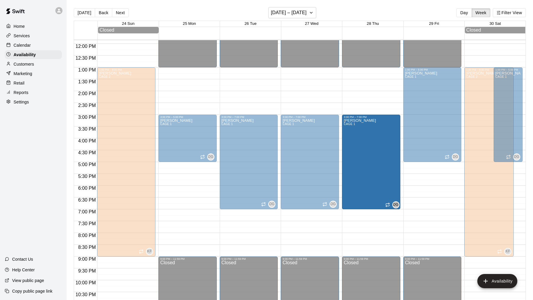
drag, startPoint x: 364, startPoint y: 88, endPoint x: 368, endPoint y: 137, distance: 49.6
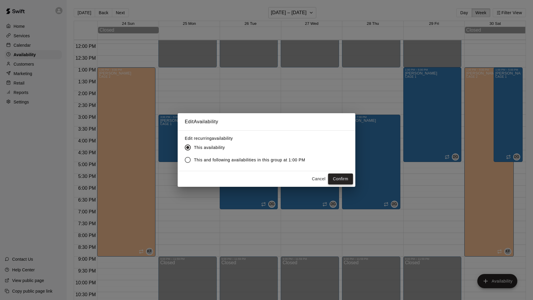
click at [338, 178] on button "Confirm" at bounding box center [340, 179] width 25 height 11
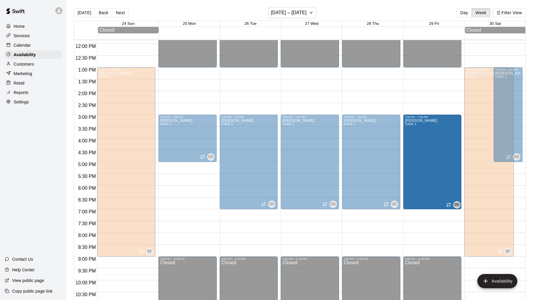
drag, startPoint x: 427, startPoint y: 99, endPoint x: 427, endPoint y: 147, distance: 48.8
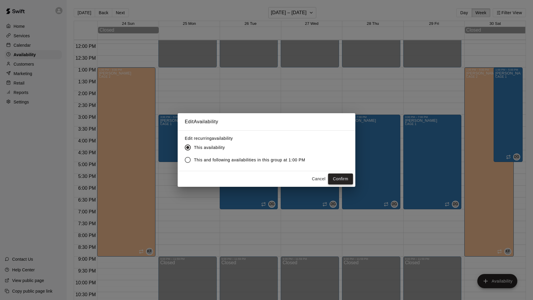
click at [335, 179] on button "Confirm" at bounding box center [340, 179] width 25 height 11
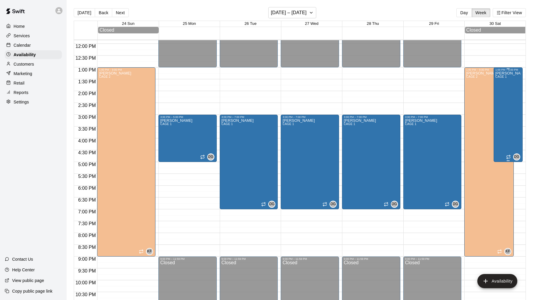
click at [510, 99] on div "[PERSON_NAME] CAGE 1" at bounding box center [507, 221] width 25 height 300
click at [499, 94] on icon "delete" at bounding box center [501, 91] width 7 height 7
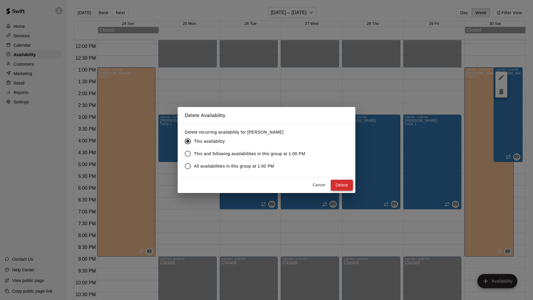
click at [341, 189] on button "Delete" at bounding box center [342, 185] width 22 height 11
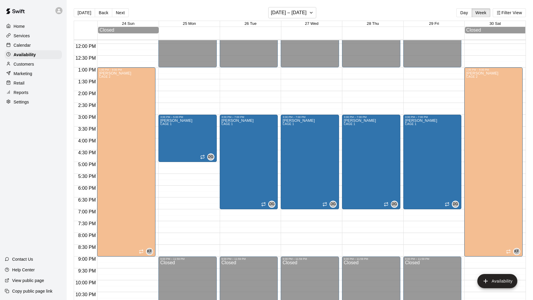
click at [118, 17] on div "[DATE] Back Next [DATE] – [DATE] Day Week Filter View" at bounding box center [300, 14] width 452 height 14
click at [116, 10] on button "Next" at bounding box center [120, 12] width 17 height 9
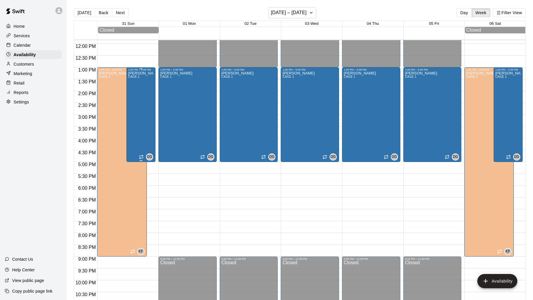
click at [134, 89] on div "[PERSON_NAME] CAGE 1" at bounding box center [140, 221] width 25 height 300
click at [134, 91] on icon "delete" at bounding box center [134, 91] width 4 height 5
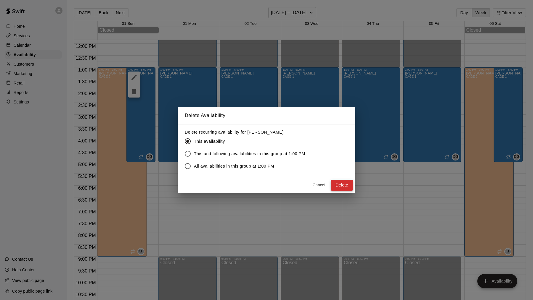
click at [347, 186] on button "Delete" at bounding box center [342, 185] width 22 height 11
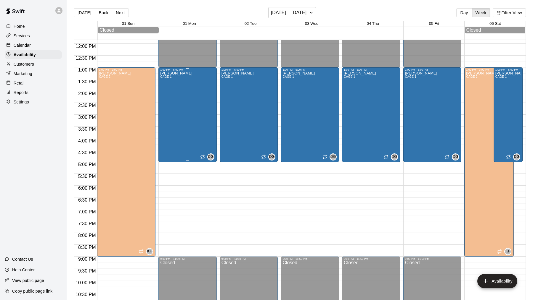
click at [182, 94] on div "[PERSON_NAME] CAGE 1" at bounding box center [176, 221] width 32 height 300
click at [160, 92] on button "delete" at bounding box center [166, 92] width 12 height 12
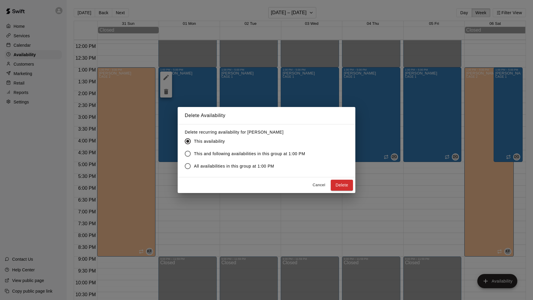
click at [232, 156] on span "This and following availabilities in this group at 1:00 PM" at bounding box center [249, 154] width 111 height 6
click at [341, 184] on button "Delete" at bounding box center [342, 185] width 22 height 11
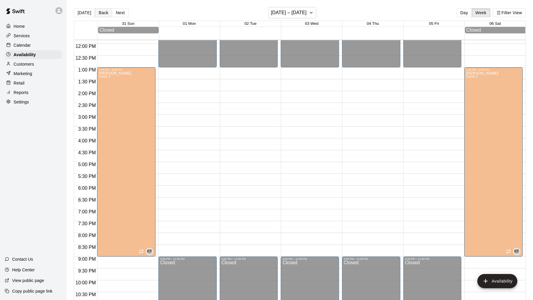
click at [105, 12] on button "Back" at bounding box center [103, 12] width 17 height 9
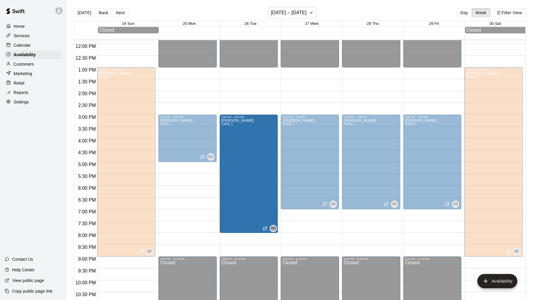
drag, startPoint x: 249, startPoint y: 208, endPoint x: 248, endPoint y: 235, distance: 26.4
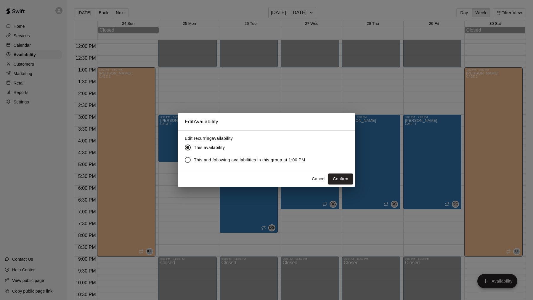
click at [257, 163] on span "This and following availabilities in this group at 1:00 PM" at bounding box center [249, 160] width 111 height 6
click at [350, 175] on button "Confirm" at bounding box center [340, 179] width 25 height 11
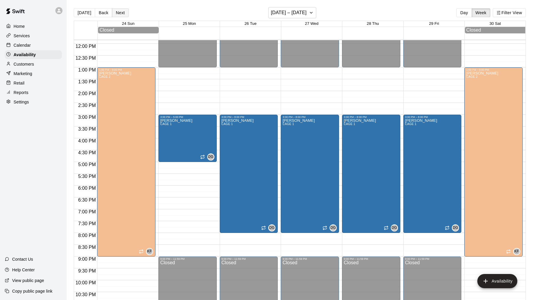
click at [112, 11] on button "Next" at bounding box center [120, 12] width 17 height 9
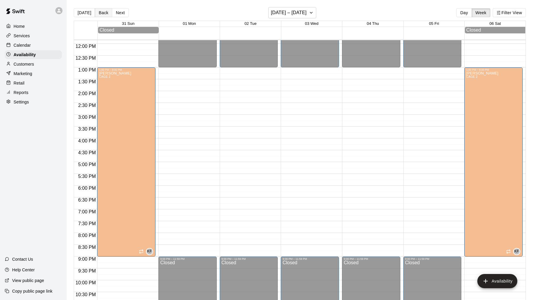
click at [100, 11] on button "Back" at bounding box center [103, 12] width 17 height 9
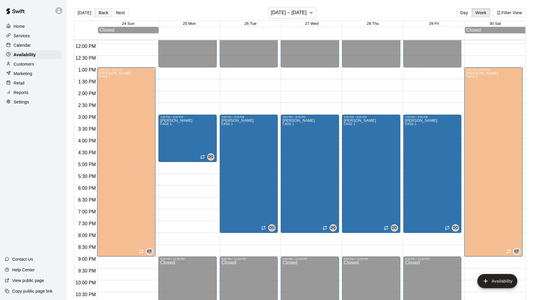
click at [100, 11] on button "Back" at bounding box center [103, 12] width 17 height 9
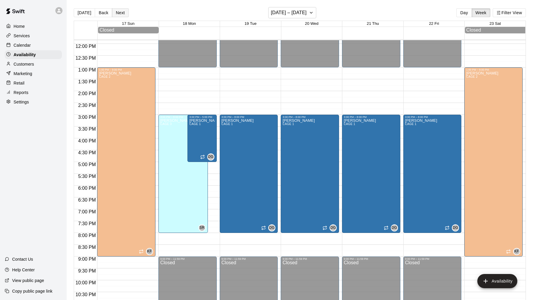
click at [118, 15] on button "Next" at bounding box center [120, 12] width 17 height 9
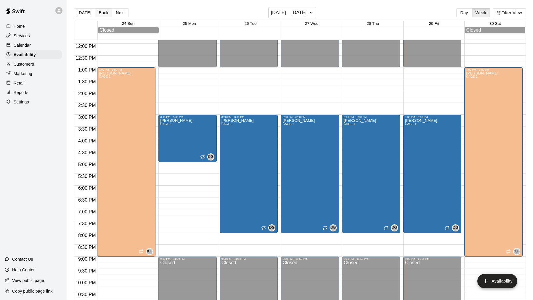
click at [100, 15] on button "Back" at bounding box center [103, 12] width 17 height 9
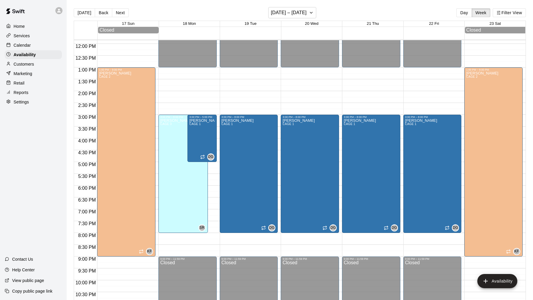
click at [123, 7] on div "[DATE] Back Next [DATE] – [DATE] Day Week Filter View" at bounding box center [300, 14] width 452 height 14
click at [121, 11] on button "Next" at bounding box center [120, 12] width 17 height 9
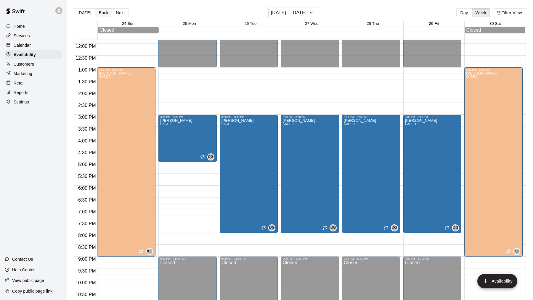
click at [102, 12] on button "Back" at bounding box center [103, 12] width 17 height 9
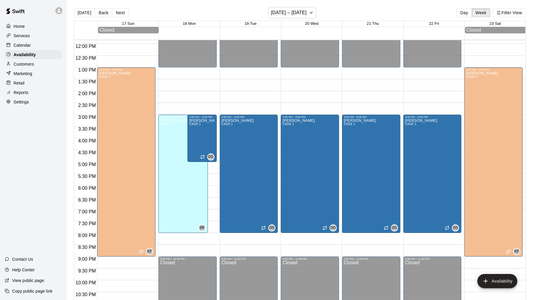
click at [19, 99] on p "Settings" at bounding box center [21, 102] width 15 height 6
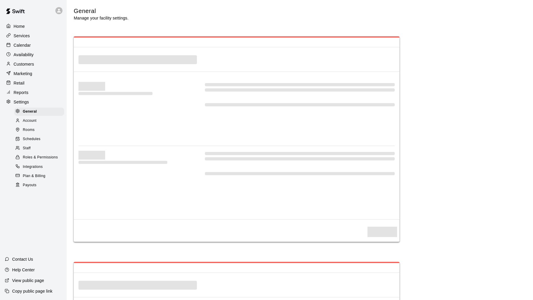
select select "**"
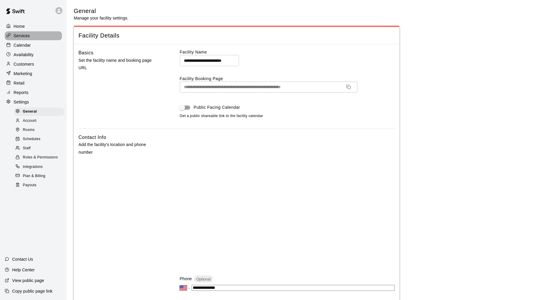
click at [37, 38] on div "Services" at bounding box center [33, 35] width 57 height 9
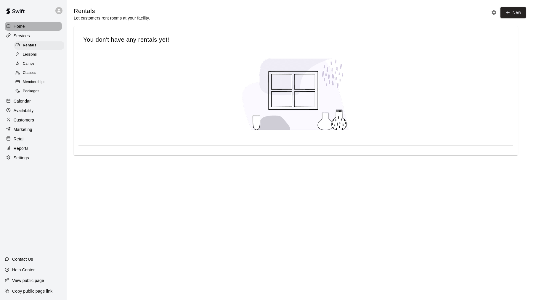
click at [25, 23] on div "Home" at bounding box center [33, 26] width 57 height 9
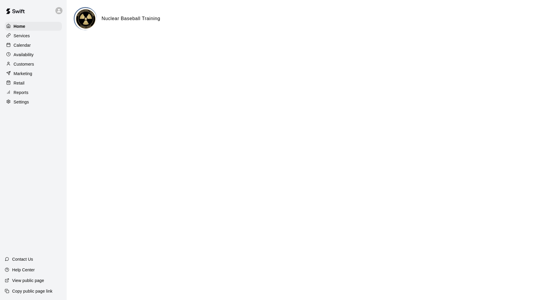
click at [33, 98] on div "Settings" at bounding box center [33, 102] width 57 height 9
select select "**"
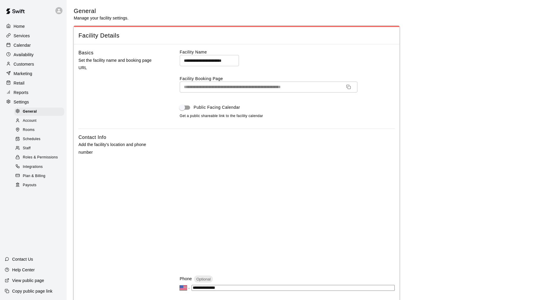
click at [51, 126] on link "Rooms" at bounding box center [40, 130] width 52 height 9
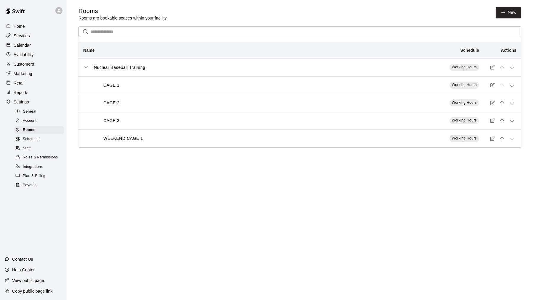
click at [459, 140] on span "Working Hours" at bounding box center [464, 138] width 25 height 4
click at [131, 141] on p "WEEKEND CAGE 1" at bounding box center [123, 139] width 40 height 6
click at [491, 139] on icon "simple table" at bounding box center [492, 138] width 5 height 5
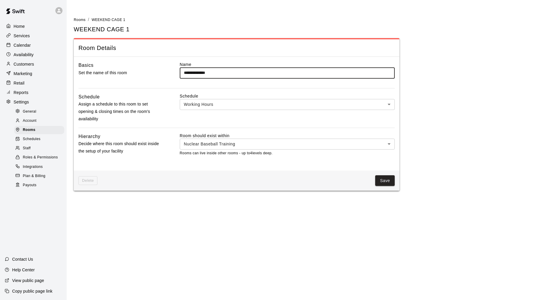
click at [217, 102] on body "**********" at bounding box center [266, 99] width 533 height 198
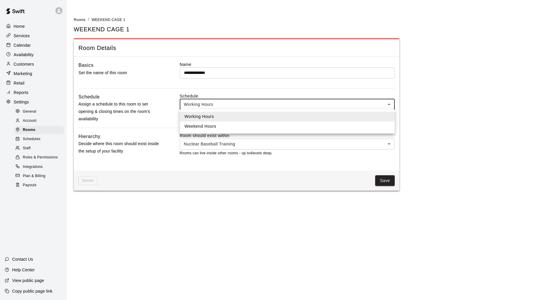
click at [217, 130] on li "Weekend Hours" at bounding box center [287, 127] width 215 height 10
type input "***"
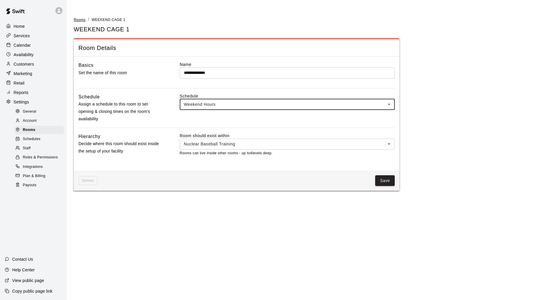
click at [77, 19] on span "Rooms" at bounding box center [80, 20] width 12 height 4
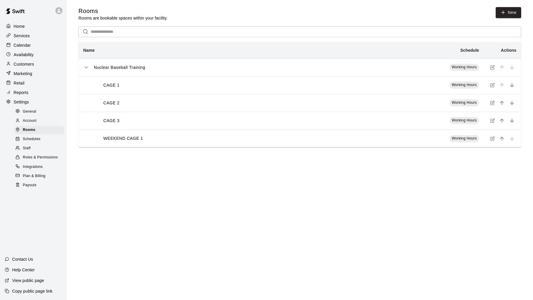
click at [505, 19] on span "New" at bounding box center [508, 14] width 25 height 14
click at [506, 13] on link "New" at bounding box center [508, 12] width 25 height 11
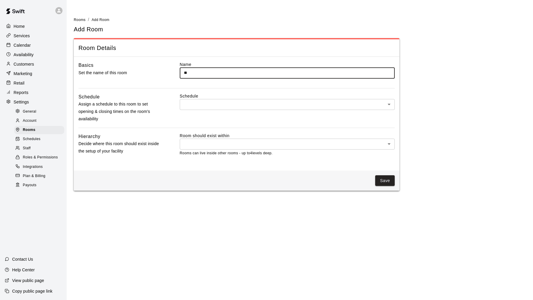
type input "*"
click at [208, 76] on input "******" at bounding box center [287, 72] width 215 height 11
click at [207, 73] on input "******" at bounding box center [287, 72] width 215 height 11
click at [206, 77] on input "******" at bounding box center [287, 72] width 215 height 11
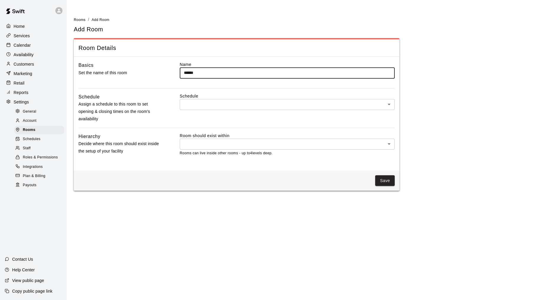
click at [206, 77] on input "******" at bounding box center [287, 72] width 215 height 11
type input "******"
click at [202, 109] on body "Home Services Calendar Availability Customers Marketing Retail Reports Settings…" at bounding box center [266, 99] width 533 height 198
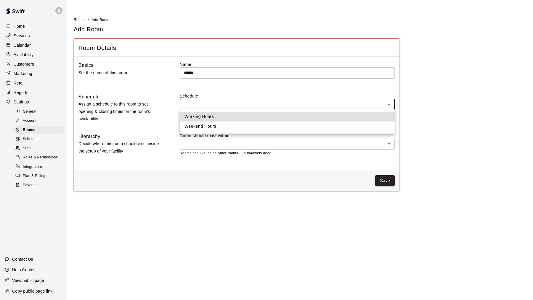
click at [239, 118] on li "Working Hours" at bounding box center [287, 117] width 215 height 10
type input "***"
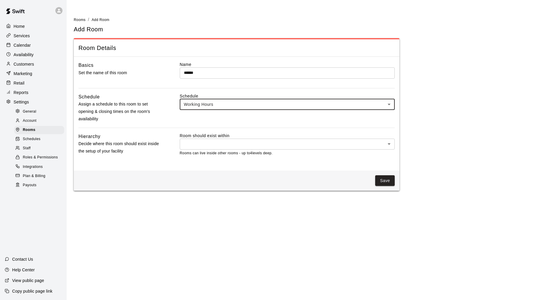
click at [228, 141] on body "Home Services Calendar Availability Customers Marketing Retail Reports Settings…" at bounding box center [266, 99] width 533 height 198
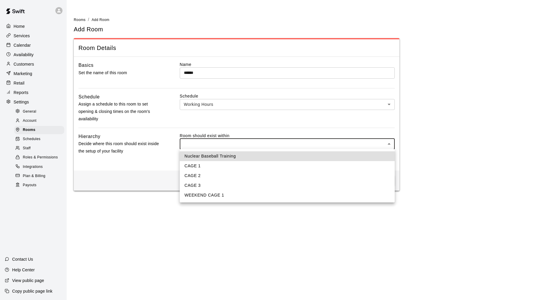
click at [223, 151] on ul "Nuclear Baseball Training CAGE 1 CAGE 2 CAGE 3 WEEKEND CAGE 1" at bounding box center [287, 176] width 215 height 54
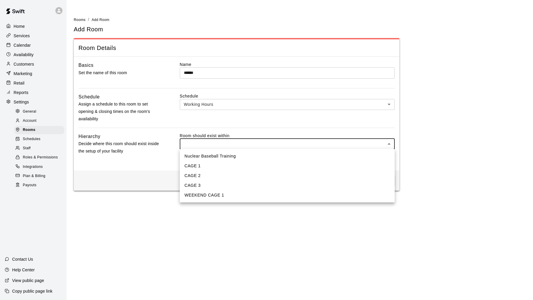
click at [222, 157] on li "Nuclear Baseball Training" at bounding box center [287, 157] width 215 height 10
type input "****"
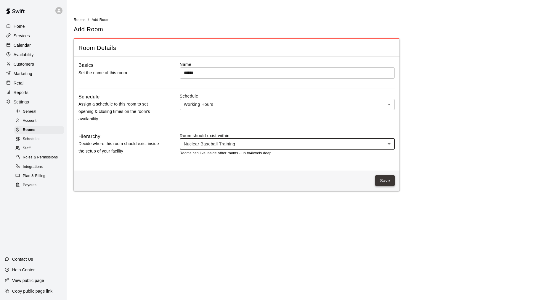
click at [379, 180] on button "Save" at bounding box center [385, 181] width 20 height 11
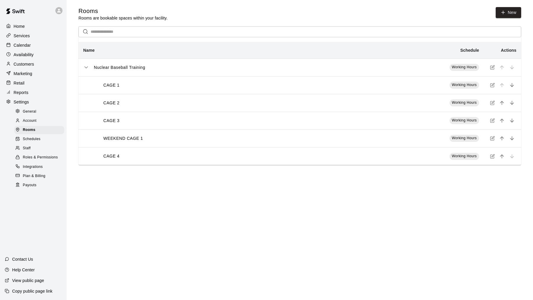
click at [86, 68] on icon "simple table" at bounding box center [86, 67] width 3 height 1
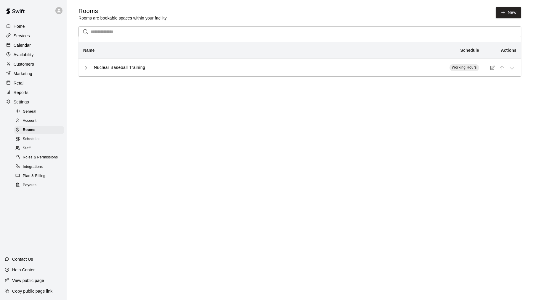
click at [86, 68] on icon "simple table" at bounding box center [86, 68] width 6 height 6
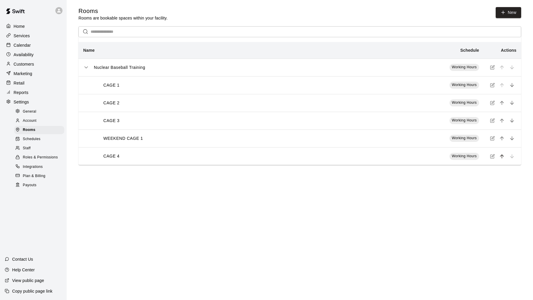
click at [498, 156] on button "move item up" at bounding box center [501, 156] width 9 height 9
click at [32, 38] on div "Services" at bounding box center [33, 35] width 57 height 9
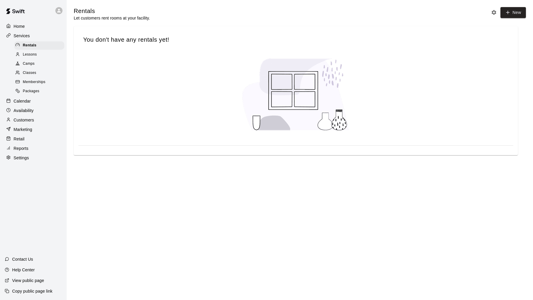
click at [28, 52] on span "Lessons" at bounding box center [30, 55] width 14 height 6
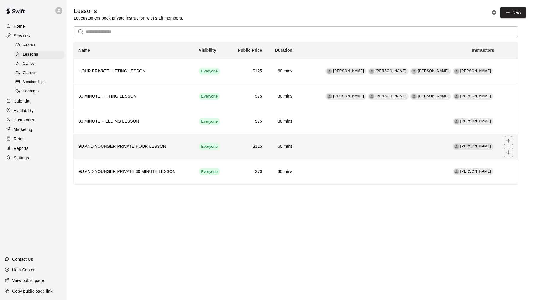
click at [389, 138] on td "[PERSON_NAME]" at bounding box center [398, 146] width 202 height 25
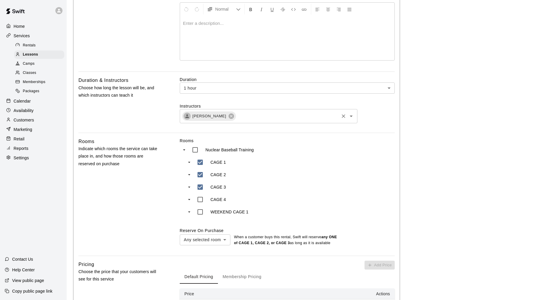
scroll to position [139, 0]
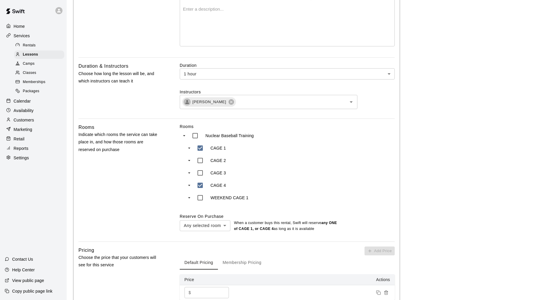
type input "***"
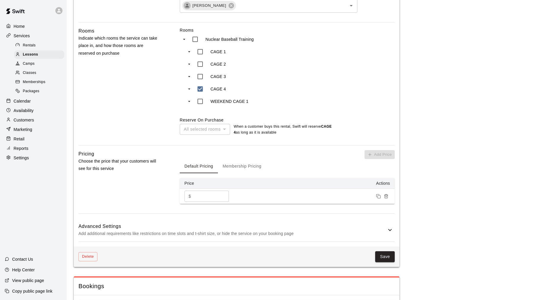
scroll to position [243, 0]
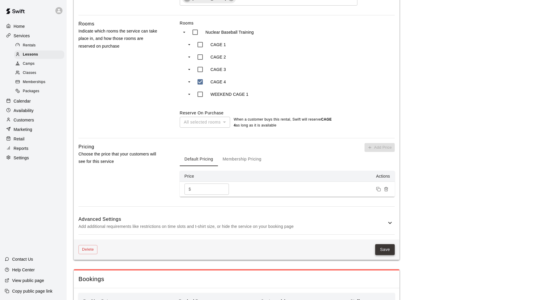
click at [389, 249] on button "Save" at bounding box center [385, 250] width 20 height 11
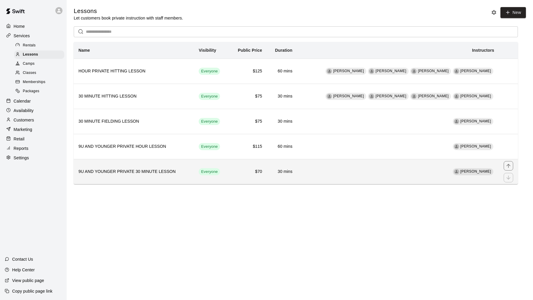
click at [401, 178] on td "[PERSON_NAME]" at bounding box center [398, 171] width 202 height 25
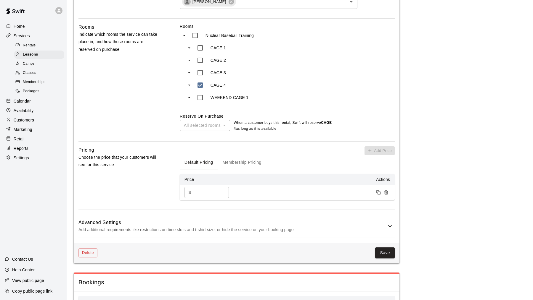
scroll to position [247, 0]
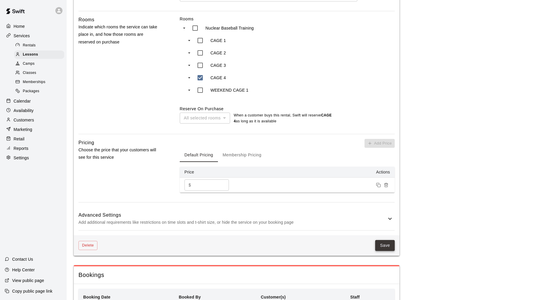
click at [384, 249] on button "Save" at bounding box center [385, 245] width 20 height 11
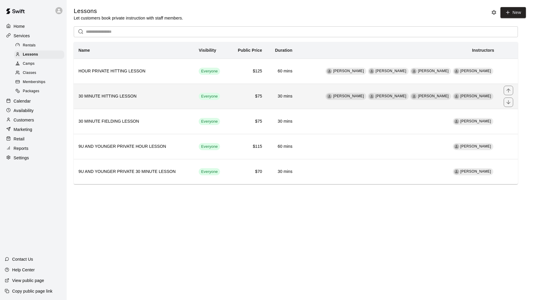
click at [344, 95] on td "[PERSON_NAME] [PERSON_NAME] [PERSON_NAME] [PERSON_NAME]" at bounding box center [398, 96] width 202 height 25
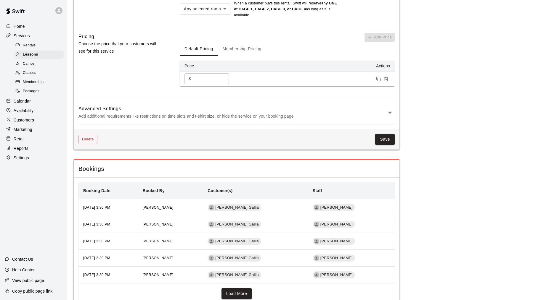
scroll to position [379, 0]
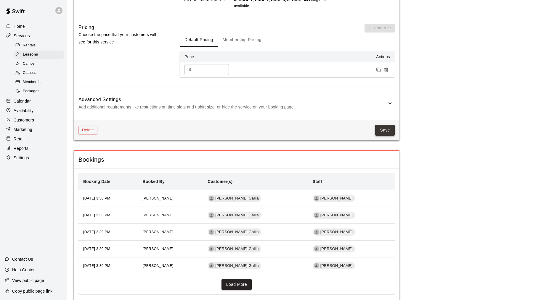
click at [381, 131] on button "Save" at bounding box center [385, 130] width 20 height 11
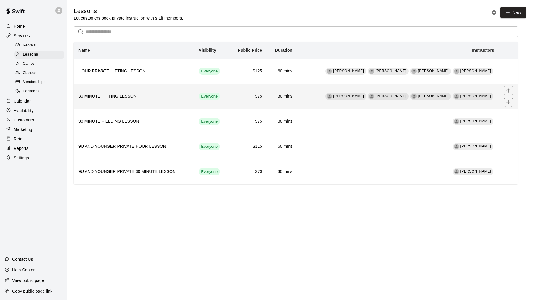
click at [353, 97] on td "[PERSON_NAME] [PERSON_NAME] [PERSON_NAME] [PERSON_NAME]" at bounding box center [398, 96] width 202 height 25
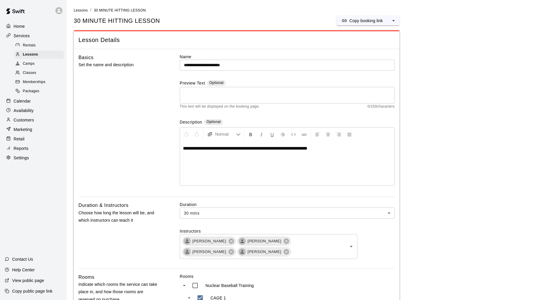
click at [83, 7] on li "Lessons" at bounding box center [81, 10] width 14 height 7
click at [76, 10] on span "Lessons" at bounding box center [81, 10] width 14 height 4
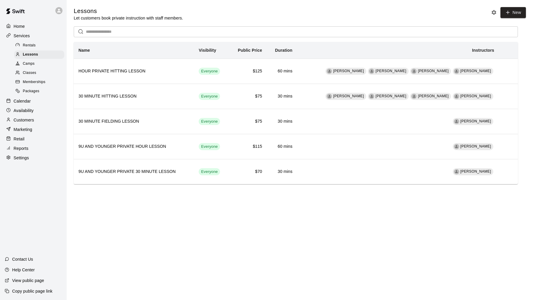
click at [22, 160] on p "Settings" at bounding box center [21, 158] width 15 height 6
select select "**"
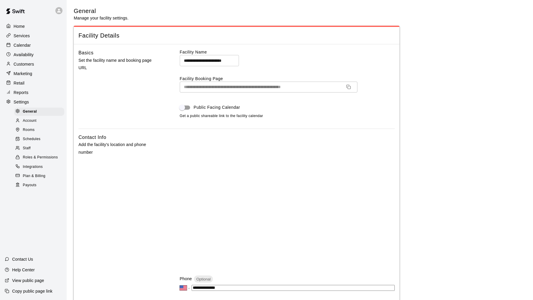
click at [29, 150] on span "Staff" at bounding box center [27, 149] width 8 height 6
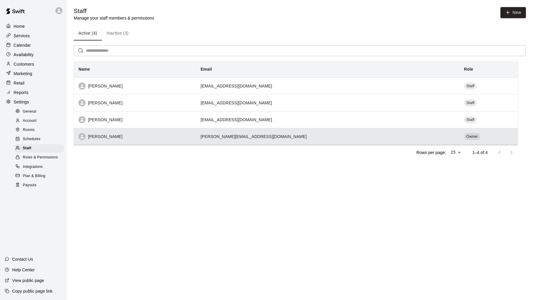
click at [322, 141] on td "[PERSON_NAME][EMAIL_ADDRESS][DOMAIN_NAME]" at bounding box center [327, 136] width 263 height 17
select select "**"
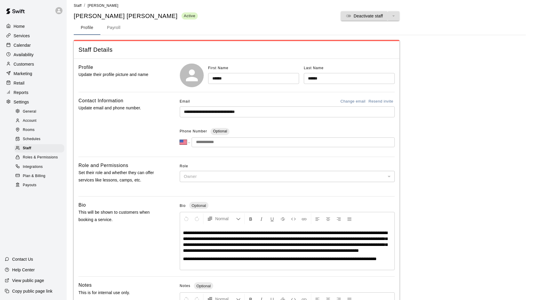
scroll to position [1, 0]
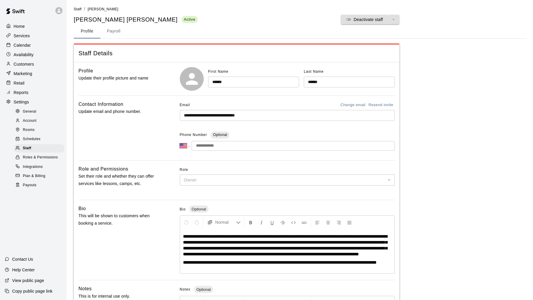
click at [38, 127] on div "Rooms" at bounding box center [39, 130] width 50 height 8
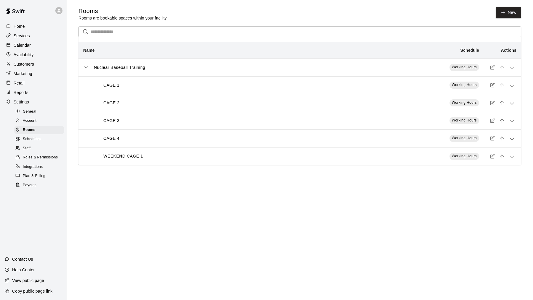
click at [249, 134] on th "CAGE 4" at bounding box center [209, 139] width 262 height 18
click at [493, 140] on icon "simple table" at bounding box center [492, 138] width 5 height 5
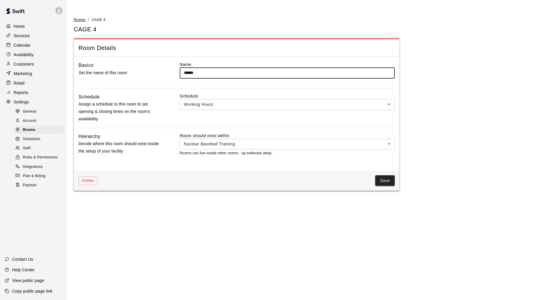
click at [76, 18] on span "Rooms" at bounding box center [80, 20] width 12 height 4
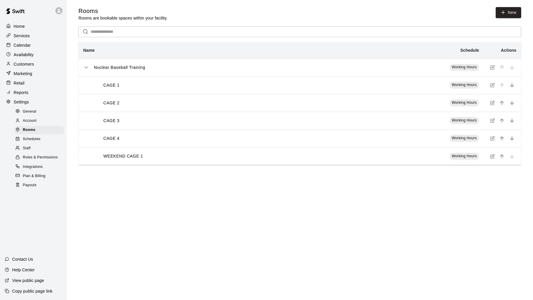
click at [49, 141] on div "Schedules" at bounding box center [39, 139] width 50 height 8
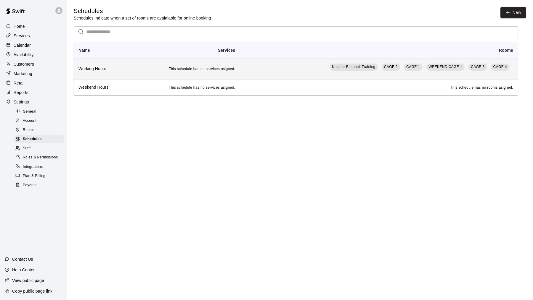
click at [293, 64] on td "Nuclear Baseball Training CAGE 2 CAGE 1 WEEKEND CAGE 1 CAGE 3 CAGE 4" at bounding box center [379, 69] width 278 height 21
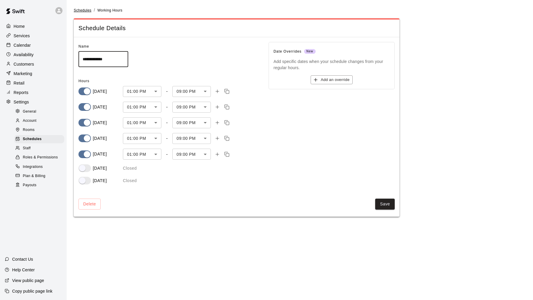
click at [83, 10] on span "Schedules" at bounding box center [83, 10] width 18 height 4
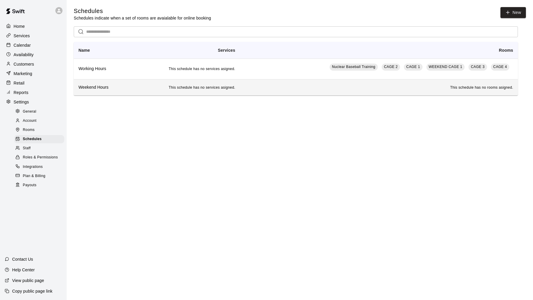
click at [295, 83] on td "This schedule has no rooms asigned." at bounding box center [379, 87] width 278 height 16
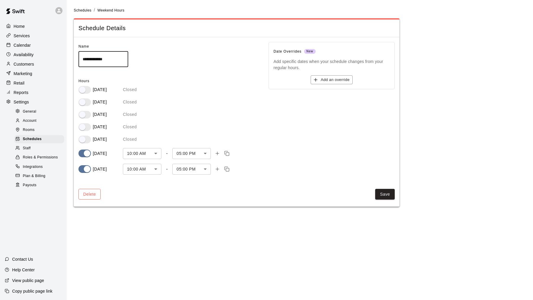
click at [88, 191] on button "Delete" at bounding box center [89, 194] width 22 height 11
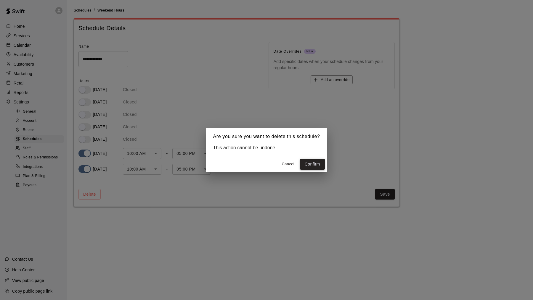
click at [312, 160] on button "Confirm" at bounding box center [312, 164] width 25 height 11
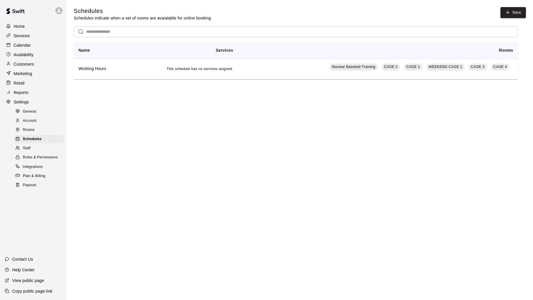
click at [33, 148] on div "Staff" at bounding box center [39, 148] width 50 height 8
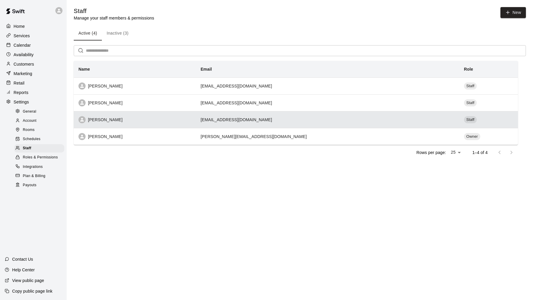
click at [311, 122] on td "[EMAIL_ADDRESS][DOMAIN_NAME]" at bounding box center [327, 119] width 263 height 17
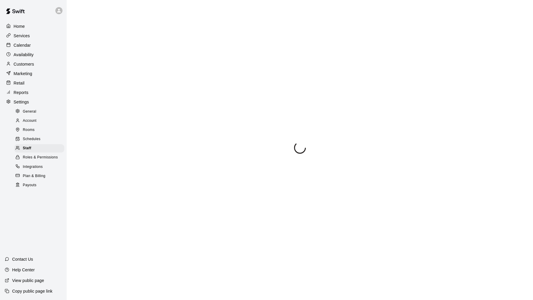
select select "**"
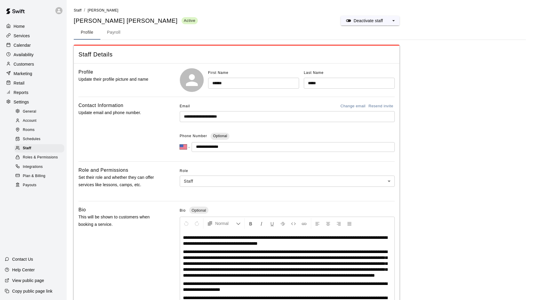
scroll to position [130, 0]
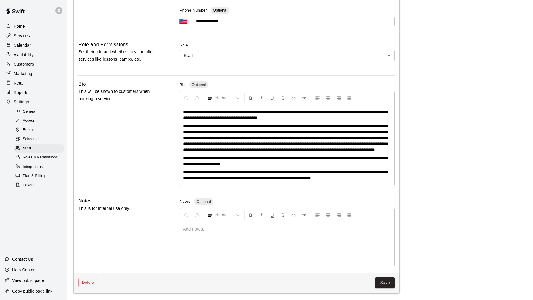
click at [36, 159] on span "Roles & Permissions" at bounding box center [40, 158] width 35 height 6
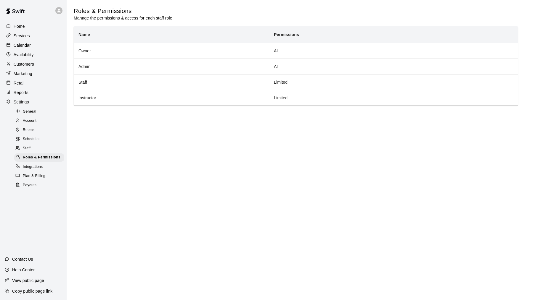
click at [40, 110] on div "General" at bounding box center [39, 112] width 50 height 8
select select "**"
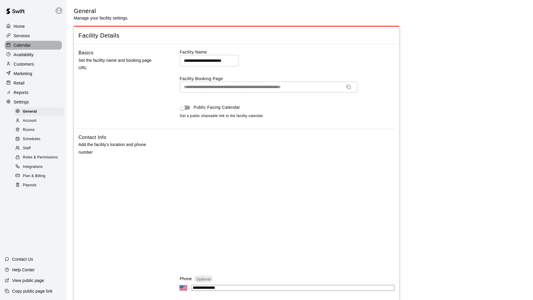
click at [36, 47] on div "Calendar" at bounding box center [33, 45] width 57 height 9
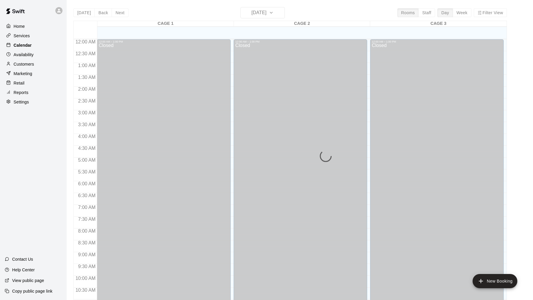
scroll to position [282, 0]
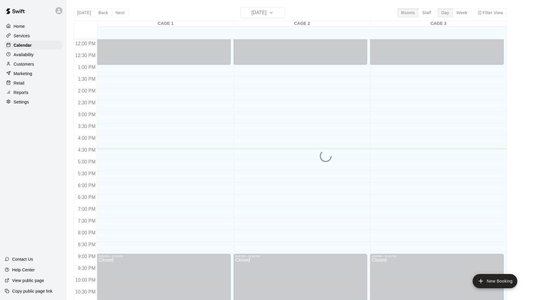
click at [40, 40] on div "Services" at bounding box center [33, 35] width 57 height 9
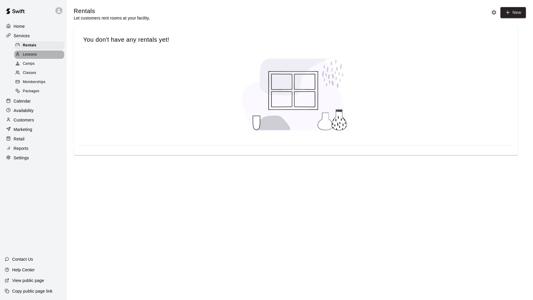
click at [37, 51] on div "Lessons" at bounding box center [39, 55] width 50 height 8
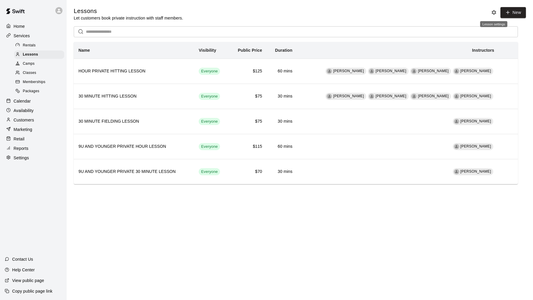
click at [495, 14] on icon "Lesson settings" at bounding box center [494, 12] width 6 height 6
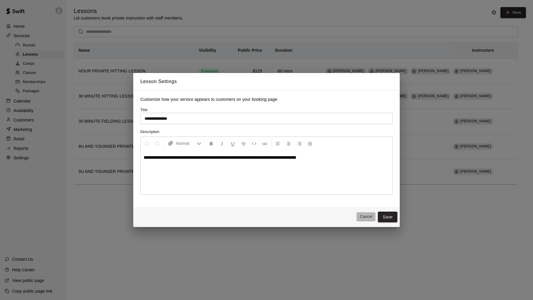
click at [366, 221] on button "Cancel" at bounding box center [365, 217] width 19 height 9
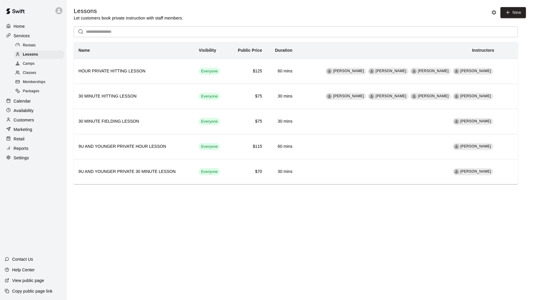
click at [35, 72] on span "Classes" at bounding box center [29, 73] width 13 height 6
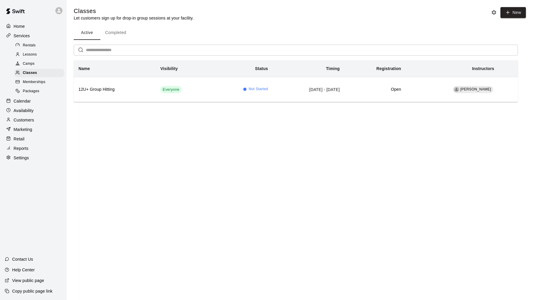
click at [28, 55] on span "Lessons" at bounding box center [30, 55] width 14 height 6
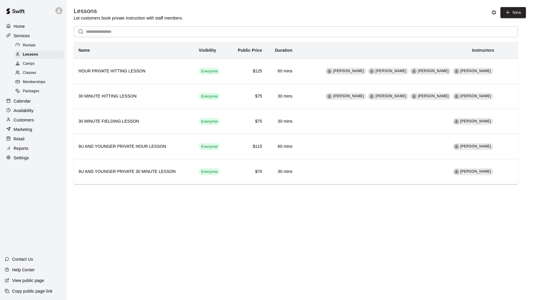
click at [25, 106] on div "Availability" at bounding box center [33, 110] width 57 height 9
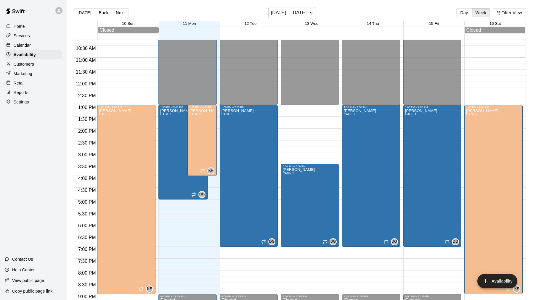
scroll to position [243, 0]
click at [497, 280] on button "Availability" at bounding box center [497, 281] width 40 height 14
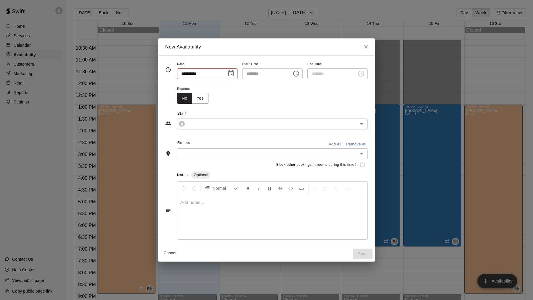
type input "**********"
type input "********"
click at [228, 73] on icon "Choose date, selected date is Aug 11, 2025" at bounding box center [230, 73] width 7 height 7
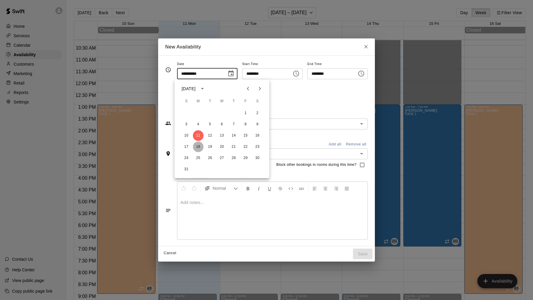
click at [197, 149] on button "18" at bounding box center [198, 147] width 11 height 11
type input "**********"
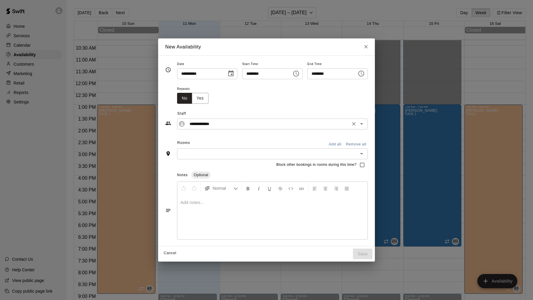
click at [263, 123] on input "**********" at bounding box center [267, 123] width 161 height 7
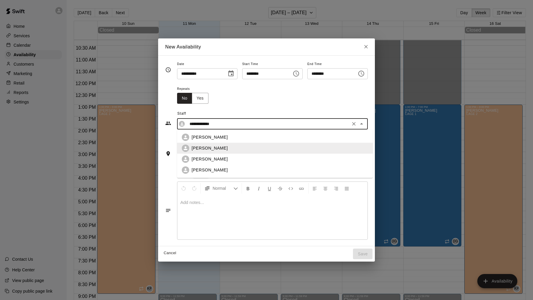
click at [263, 136] on div "[PERSON_NAME]" at bounding box center [280, 137] width 176 height 6
type input "**********"
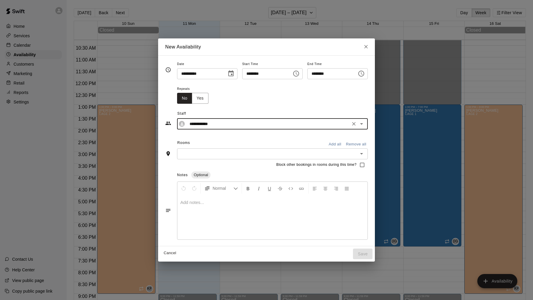
click at [249, 158] on div "​" at bounding box center [272, 154] width 191 height 11
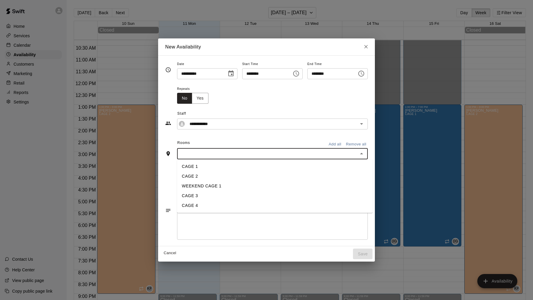
click at [234, 205] on li "CAGE 4" at bounding box center [275, 206] width 196 height 10
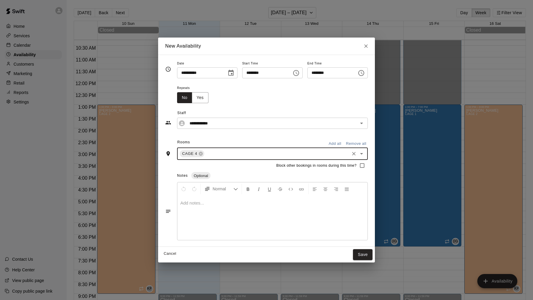
click at [236, 178] on div "Notes Optional" at bounding box center [272, 175] width 191 height 9
click at [351, 168] on span "Block other bookings in rooms during this time?" at bounding box center [316, 166] width 80 height 6
click at [348, 165] on span "Block other bookings in rooms during this time?" at bounding box center [316, 166] width 80 height 6
click at [346, 165] on span "Block other bookings in rooms during this time?" at bounding box center [316, 166] width 80 height 6
click at [291, 70] on div "******** ​" at bounding box center [272, 72] width 60 height 11
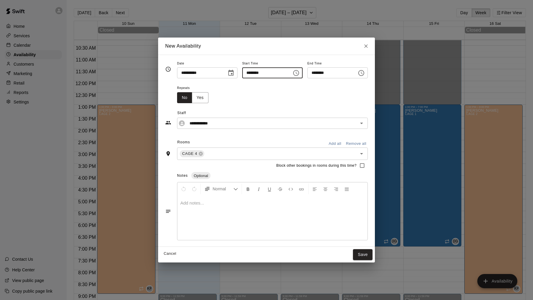
click at [296, 73] on icon "Choose time, selected time is 4:00 PM" at bounding box center [295, 73] width 7 height 7
click at [252, 94] on li "05" at bounding box center [249, 96] width 14 height 11
type input "********"
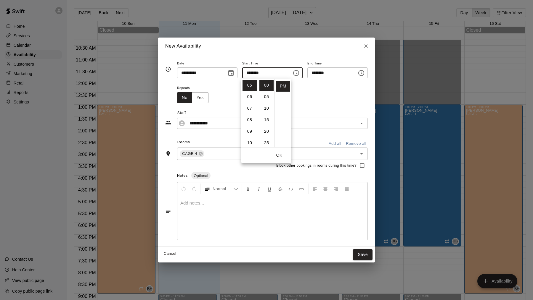
click at [317, 79] on div "**********" at bounding box center [266, 72] width 202 height 25
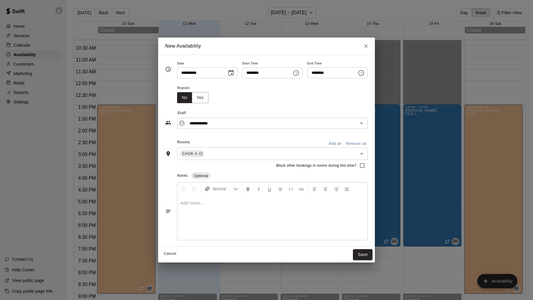
click at [316, 69] on input "********" at bounding box center [330, 72] width 46 height 11
type input "********"
click at [201, 97] on button "Yes" at bounding box center [200, 97] width 17 height 11
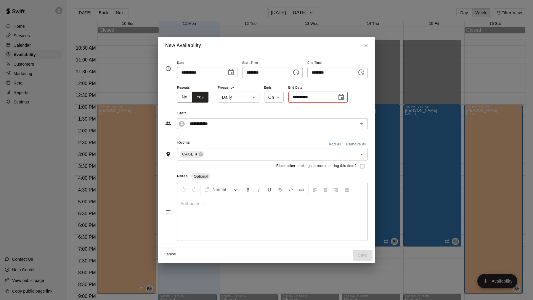
click at [238, 99] on body "Home Services Calendar Availability Customers Marketing Retail Reports Settings…" at bounding box center [266, 155] width 533 height 310
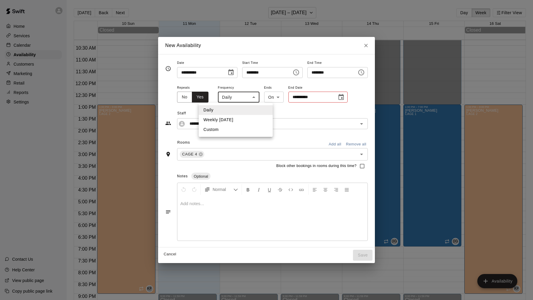
click at [236, 121] on li "Weekly [DATE]" at bounding box center [236, 120] width 74 height 10
type input "******"
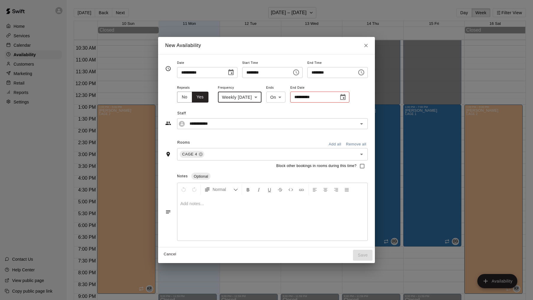
click at [286, 91] on span "Ends" at bounding box center [276, 88] width 20 height 8
click at [277, 95] on body "Home Services Calendar Availability Customers Marketing Retail Reports Settings…" at bounding box center [266, 155] width 533 height 310
click at [286, 123] on li "After" at bounding box center [281, 120] width 20 height 10
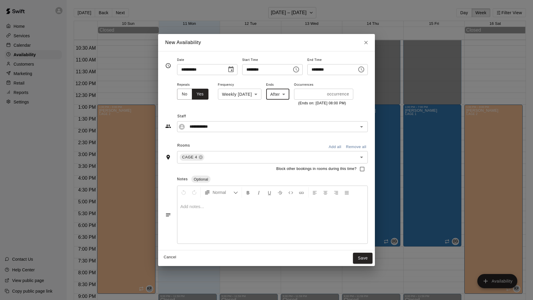
click at [278, 96] on body "Home Services Calendar Availability Customers Marketing Retail Reports Settings…" at bounding box center [266, 155] width 533 height 310
click at [277, 105] on li "On" at bounding box center [276, 107] width 23 height 10
type input "**"
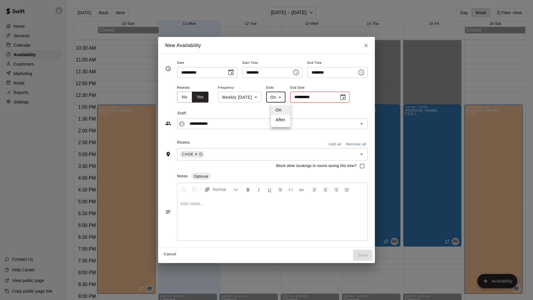
click at [279, 99] on body "Home Services Calendar Availability Customers Marketing Retail Reports Settings…" at bounding box center [266, 155] width 533 height 310
click at [279, 99] on div at bounding box center [266, 150] width 533 height 300
click at [316, 99] on input "**********" at bounding box center [312, 97] width 44 height 11
click at [346, 98] on icon "Choose date" at bounding box center [342, 97] width 7 height 7
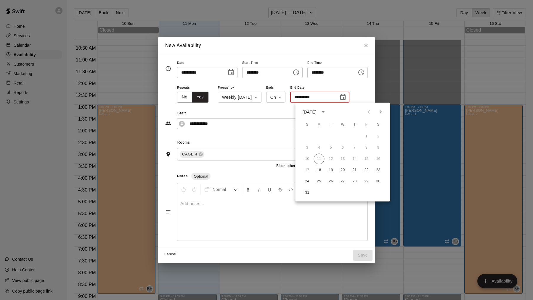
click at [382, 110] on icon "Next month" at bounding box center [380, 112] width 7 height 7
click at [341, 178] on button "31" at bounding box center [342, 181] width 11 height 11
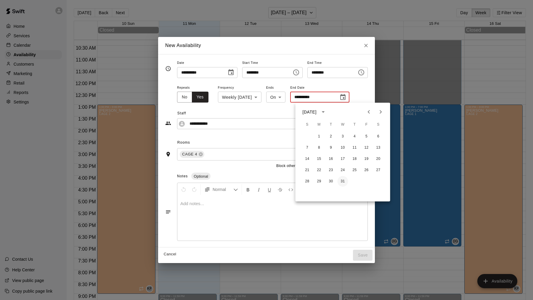
type input "**********"
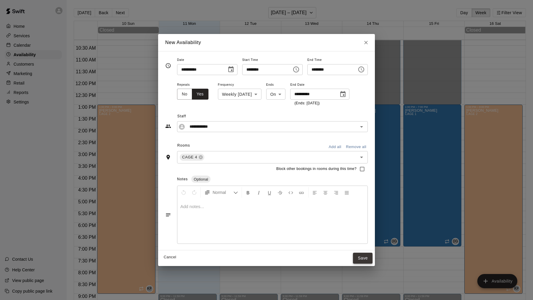
click at [359, 261] on button "Save" at bounding box center [363, 258] width 20 height 11
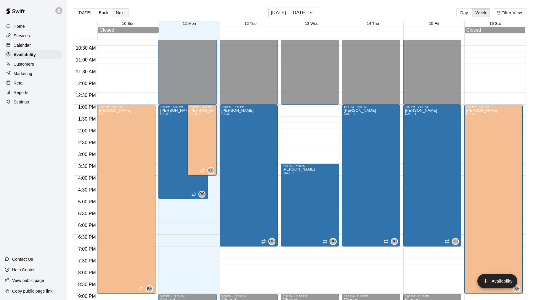
click at [118, 11] on button "Next" at bounding box center [120, 12] width 17 height 9
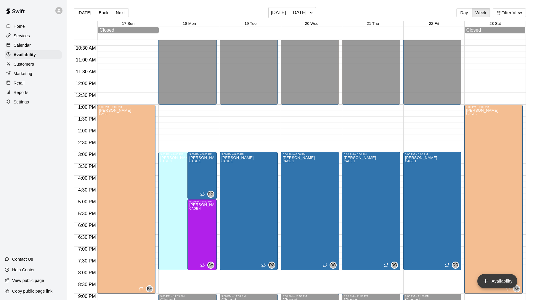
click at [496, 281] on button "Availability" at bounding box center [497, 281] width 40 height 14
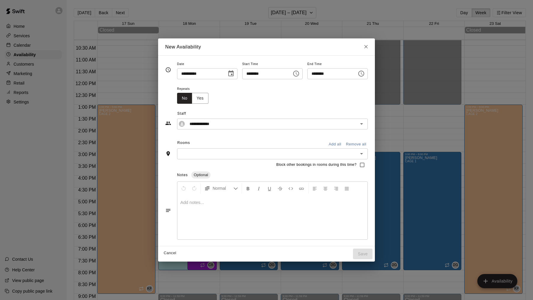
click at [213, 79] on input "**********" at bounding box center [200, 73] width 46 height 11
click at [229, 74] on icon "Choose date, selected date is Aug 18, 2025" at bounding box center [230, 73] width 7 height 7
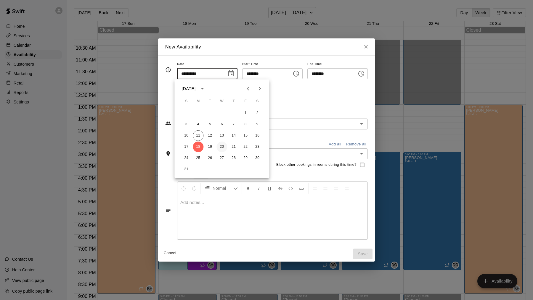
click at [223, 147] on button "20" at bounding box center [221, 147] width 11 height 11
type input "**********"
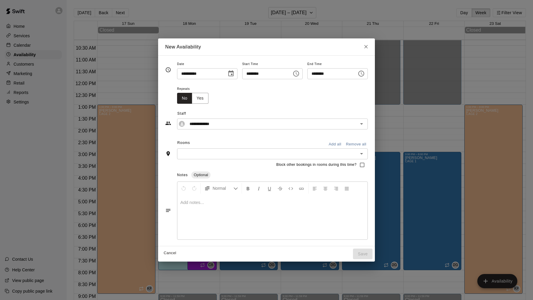
click at [245, 80] on div "**********" at bounding box center [266, 72] width 202 height 25
click at [247, 68] on span "Start Time" at bounding box center [272, 64] width 60 height 8
click at [247, 74] on input "********" at bounding box center [265, 73] width 46 height 11
type input "********"
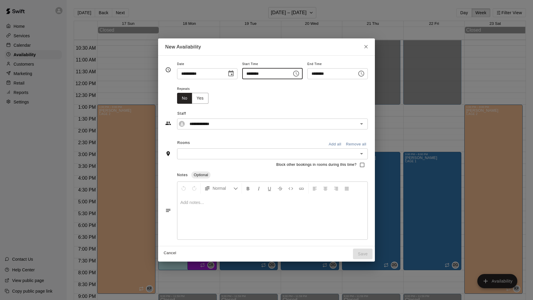
type input "********"
click at [220, 119] on div "**********" at bounding box center [272, 124] width 191 height 11
type input "********"
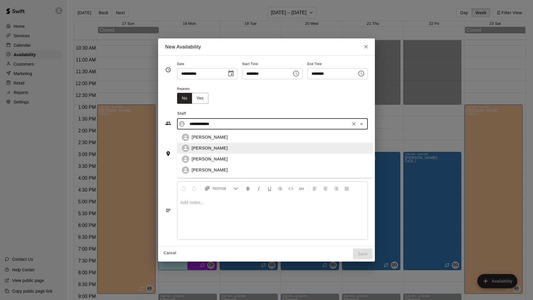
click at [246, 137] on div "[PERSON_NAME]" at bounding box center [280, 137] width 176 height 6
type input "**********"
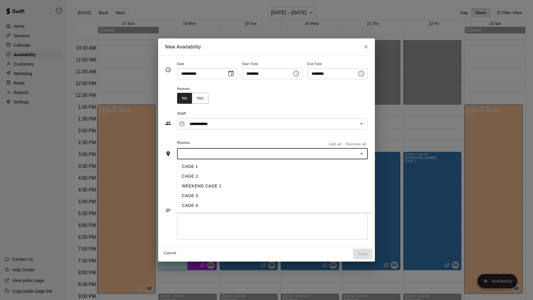
click at [235, 157] on input "text" at bounding box center [267, 153] width 177 height 7
click at [242, 176] on li "CAGE 2" at bounding box center [275, 177] width 196 height 10
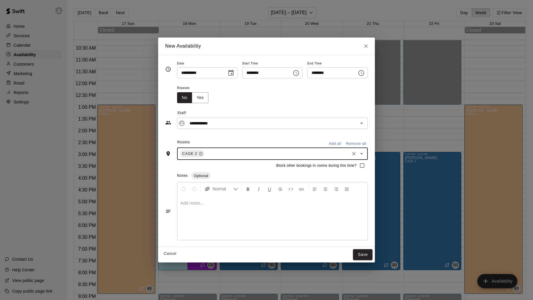
click at [236, 153] on input "text" at bounding box center [276, 153] width 143 height 7
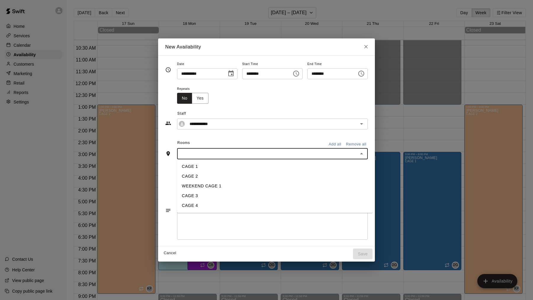
click at [186, 207] on li "CAGE 4" at bounding box center [275, 206] width 196 height 10
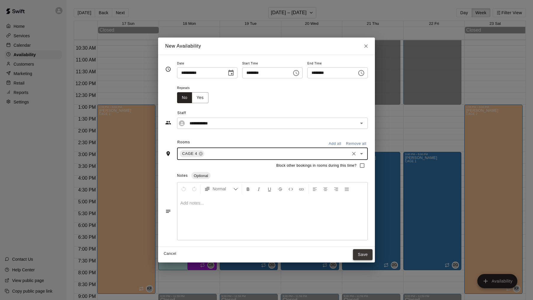
click at [362, 255] on button "Save" at bounding box center [363, 255] width 20 height 11
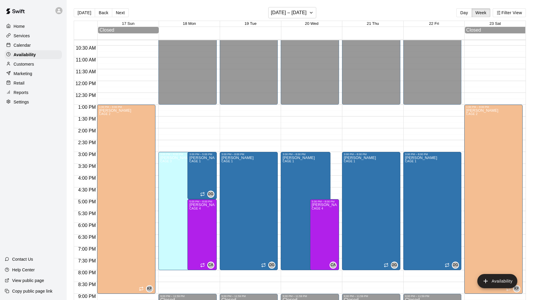
click at [126, 17] on div "[DATE] Back Next [DATE] – [DATE] Day Week Filter View" at bounding box center [300, 14] width 452 height 14
click at [121, 15] on button "Next" at bounding box center [120, 12] width 17 height 9
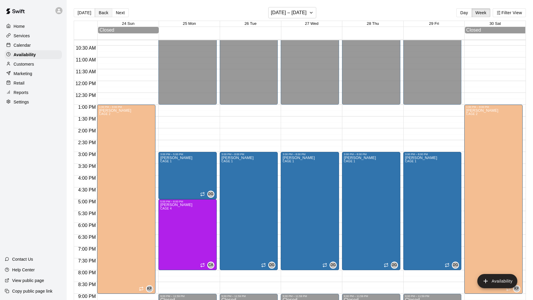
click at [101, 13] on button "Back" at bounding box center [103, 12] width 17 height 9
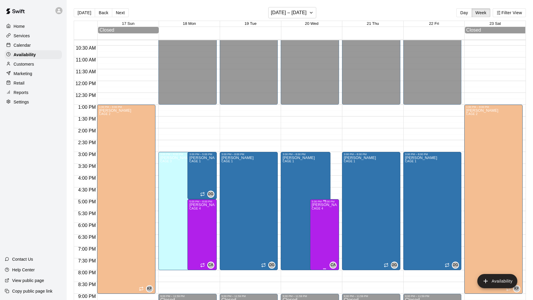
click at [318, 210] on icon "edit" at bounding box center [317, 209] width 7 height 7
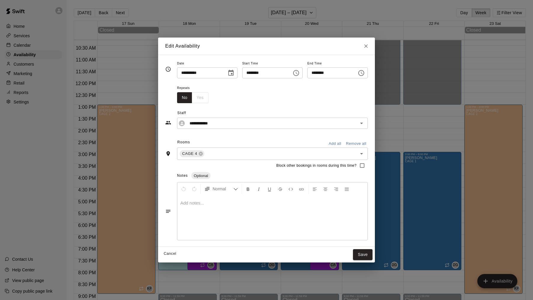
click at [195, 103] on div "No Yes" at bounding box center [192, 97] width 31 height 11
click at [166, 252] on button "Cancel" at bounding box center [169, 254] width 19 height 9
type input "**********"
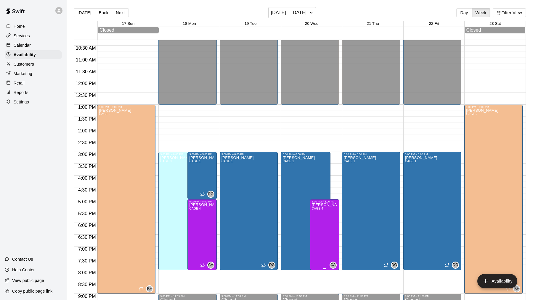
click at [317, 227] on icon "delete" at bounding box center [317, 223] width 7 height 7
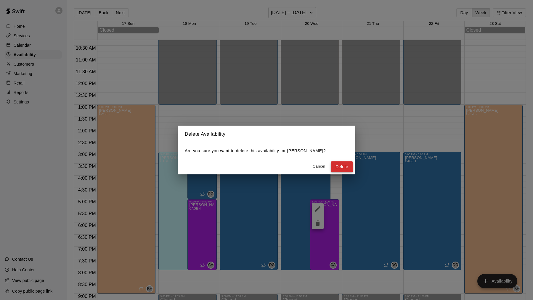
click at [352, 169] on button "Delete" at bounding box center [342, 167] width 22 height 11
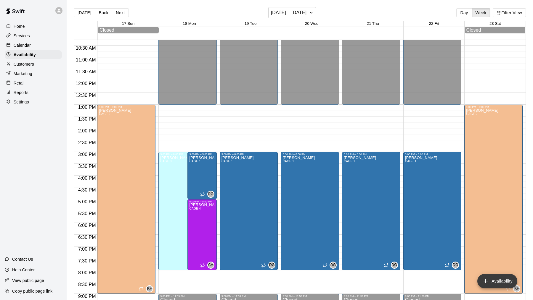
click at [500, 279] on button "Availability" at bounding box center [497, 281] width 40 height 14
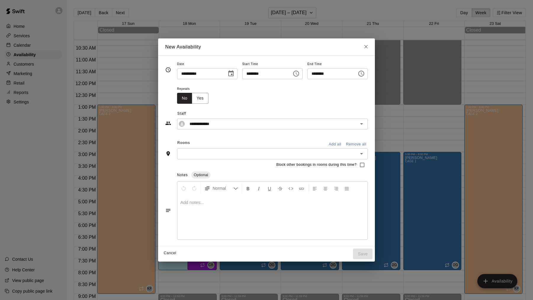
click at [249, 74] on input "********" at bounding box center [265, 73] width 46 height 11
type input "********"
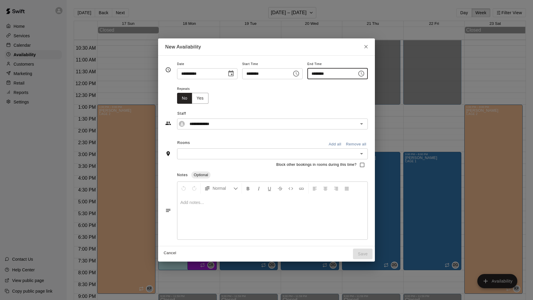
click at [195, 73] on input "**********" at bounding box center [200, 73] width 46 height 11
click at [234, 78] on button "Choose date, selected date is Aug 18, 2025" at bounding box center [231, 74] width 12 height 12
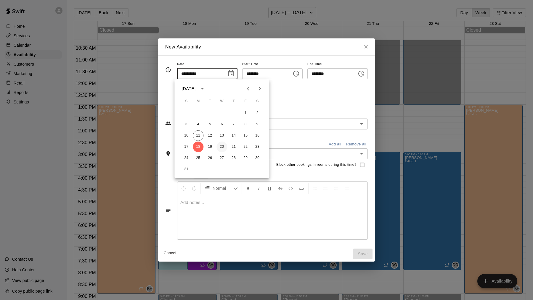
click at [223, 147] on button "20" at bounding box center [221, 147] width 11 height 11
type input "**********"
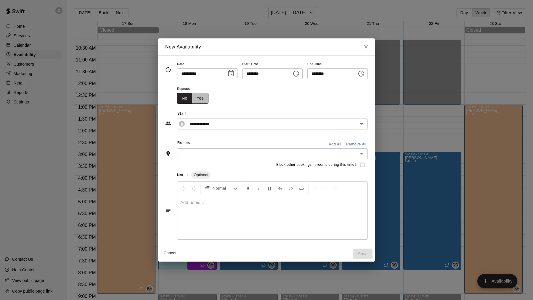
click at [202, 95] on button "Yes" at bounding box center [200, 98] width 17 height 11
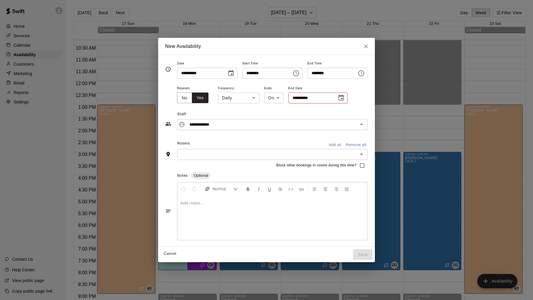
click at [254, 99] on body "Home Services Calendar Availability Customers Marketing Retail Reports Settings…" at bounding box center [266, 155] width 533 height 310
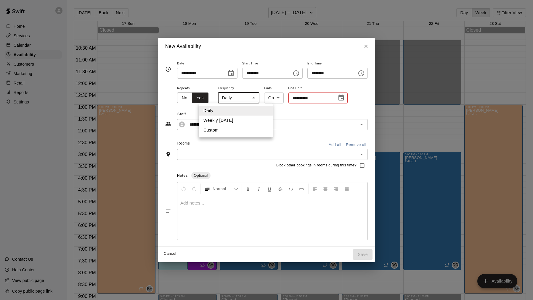
click at [246, 123] on li "Weekly [DATE]" at bounding box center [236, 121] width 74 height 10
type input "******"
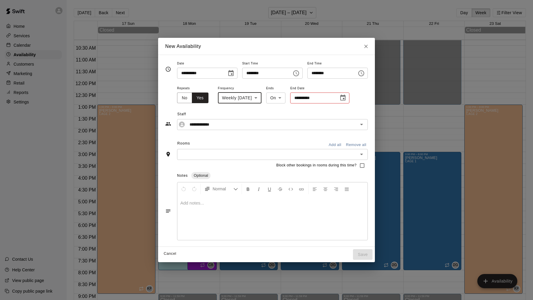
click at [310, 99] on input "**********" at bounding box center [312, 98] width 44 height 11
click at [346, 97] on icon "Choose date" at bounding box center [342, 97] width 7 height 7
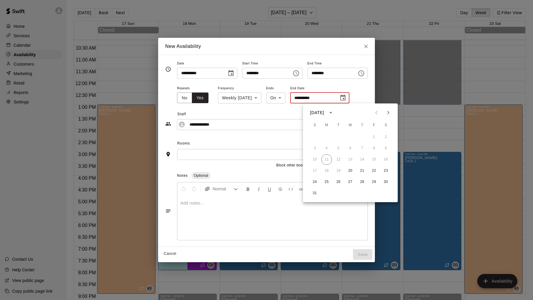
click at [383, 112] on button "Next month" at bounding box center [388, 113] width 12 height 12
click at [348, 180] on button "31" at bounding box center [350, 182] width 11 height 11
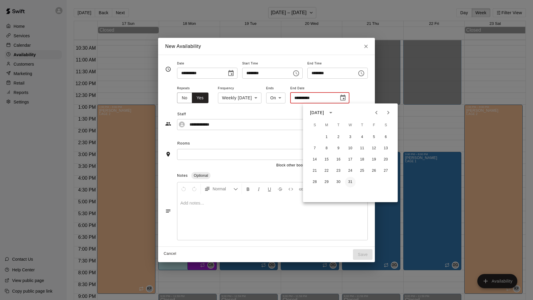
type input "**********"
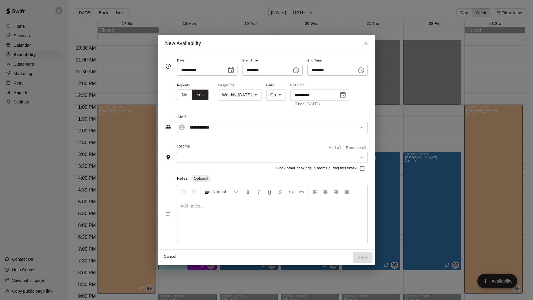
click at [257, 157] on input "text" at bounding box center [267, 157] width 177 height 7
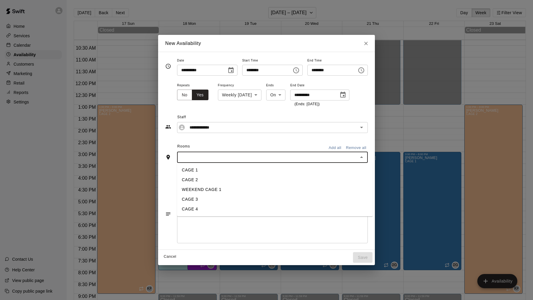
click at [252, 211] on li "CAGE 4" at bounding box center [275, 210] width 196 height 10
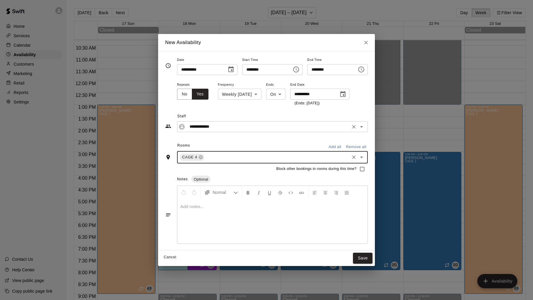
click at [276, 126] on input "**********" at bounding box center [267, 126] width 161 height 7
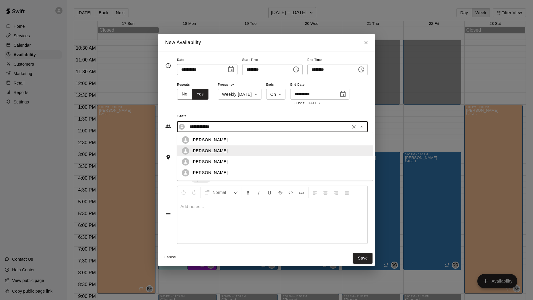
click at [260, 140] on div "[PERSON_NAME]" at bounding box center [280, 140] width 176 height 6
type input "**********"
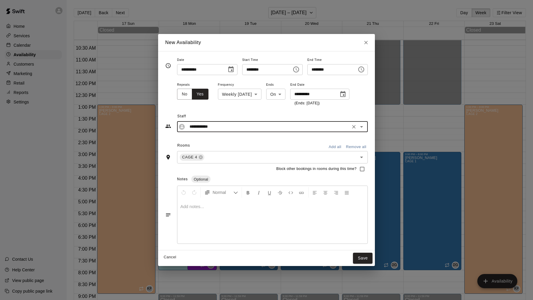
click at [260, 140] on div "**********" at bounding box center [266, 150] width 202 height 189
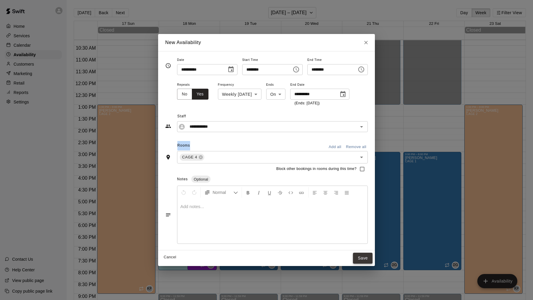
click at [358, 255] on button "Save" at bounding box center [363, 258] width 20 height 11
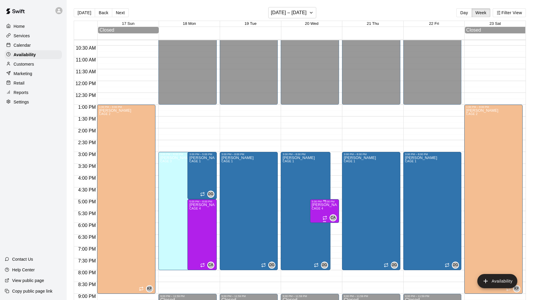
click at [316, 202] on div "5:00 PM – 6:00 PM" at bounding box center [324, 201] width 25 height 3
click at [329, 218] on div at bounding box center [266, 150] width 533 height 300
click at [324, 219] on icon "Recurring availability" at bounding box center [324, 218] width 5 height 5
click at [339, 226] on div at bounding box center [266, 150] width 533 height 300
click at [324, 217] on icon "Recurring availability" at bounding box center [324, 218] width 5 height 5
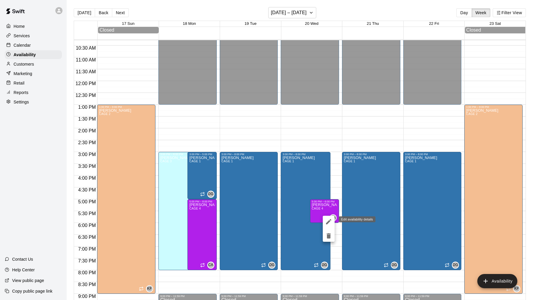
click at [328, 224] on icon "edit" at bounding box center [328, 221] width 7 height 7
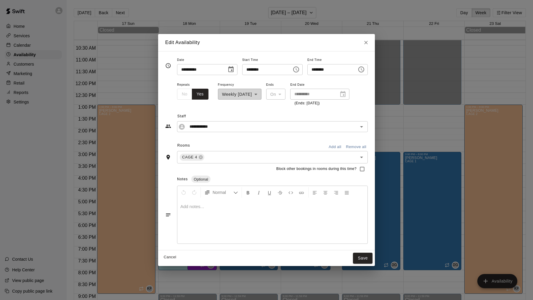
click at [316, 68] on input "********" at bounding box center [330, 69] width 46 height 11
type input "********"
click at [324, 112] on span "Staff" at bounding box center [272, 116] width 190 height 9
click at [363, 253] on button "Save" at bounding box center [363, 258] width 20 height 11
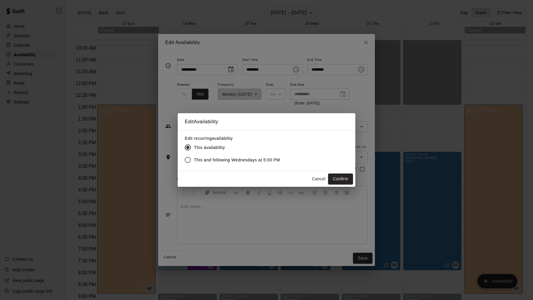
click at [228, 162] on span "This and following Wednesdays at 5:00 PM" at bounding box center [237, 160] width 86 height 6
click at [335, 173] on div "Cancel Confirm" at bounding box center [267, 179] width 178 height 16
click at [337, 176] on button "Confirm" at bounding box center [340, 179] width 25 height 11
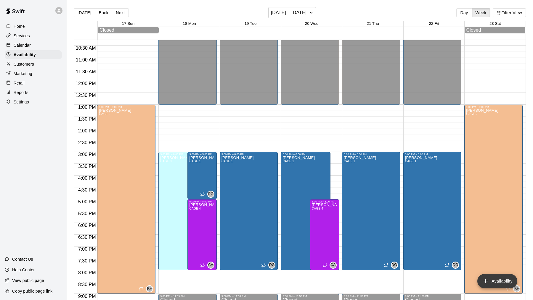
click at [498, 285] on button "Availability" at bounding box center [497, 281] width 40 height 14
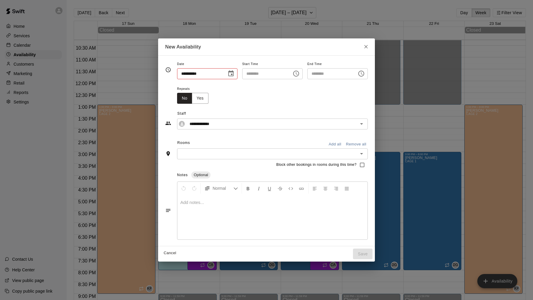
type input "**********"
type input "********"
click at [249, 77] on input "********" at bounding box center [265, 73] width 46 height 11
type input "********"
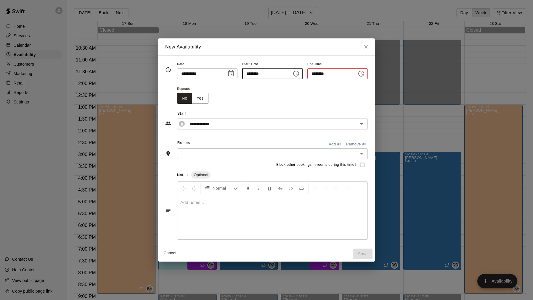
type input "********"
click at [233, 128] on div "**********" at bounding box center [272, 124] width 191 height 11
type input "********"
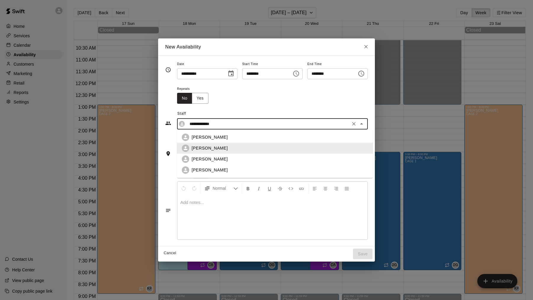
click at [229, 135] on div "[PERSON_NAME]" at bounding box center [280, 137] width 176 height 6
type input "**********"
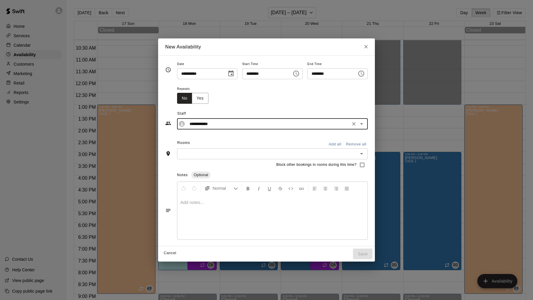
click at [225, 163] on div "Block other bookings in rooms during this time?" at bounding box center [266, 165] width 202 height 11
click at [228, 159] on div "​" at bounding box center [272, 154] width 191 height 11
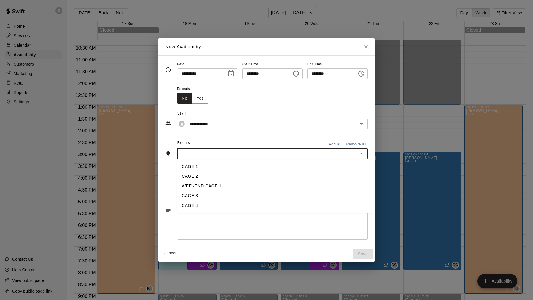
click at [207, 205] on li "CAGE 4" at bounding box center [275, 206] width 196 height 10
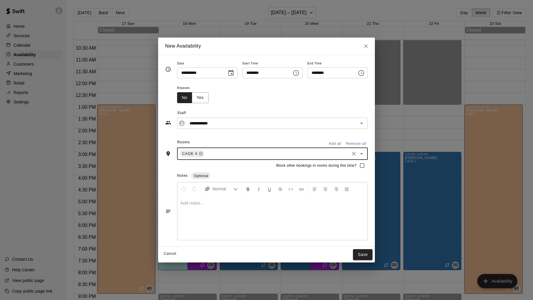
click at [246, 167] on div "Block other bookings in rooms during this time?" at bounding box center [266, 165] width 202 height 11
click at [200, 103] on div "**********" at bounding box center [266, 116] width 202 height 26
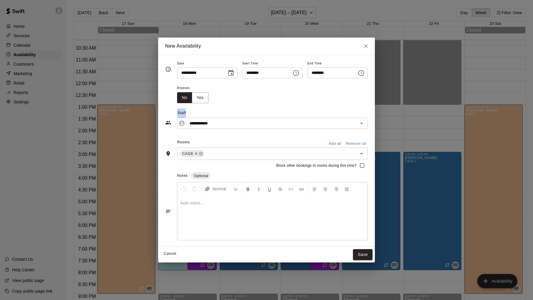
click at [200, 103] on div "**********" at bounding box center [266, 116] width 202 height 26
click at [199, 99] on button "Yes" at bounding box center [200, 97] width 17 height 11
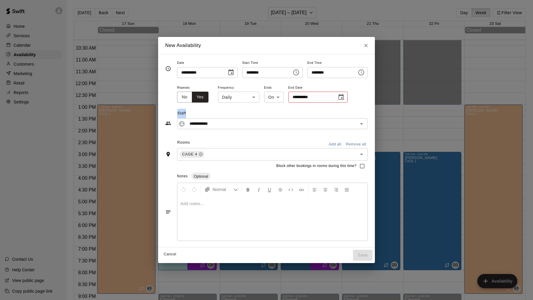
click at [244, 99] on body "Home Services Calendar Availability Customers Marketing Retail Reports Settings…" at bounding box center [266, 155] width 533 height 310
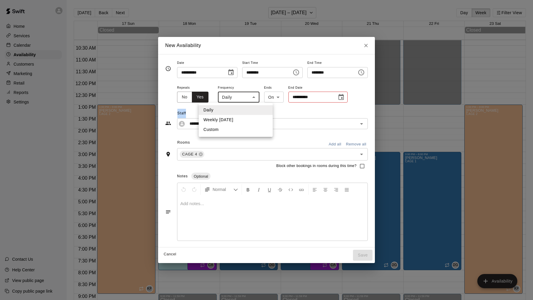
click at [242, 118] on li "Weekly [DATE]" at bounding box center [236, 120] width 74 height 10
type input "******"
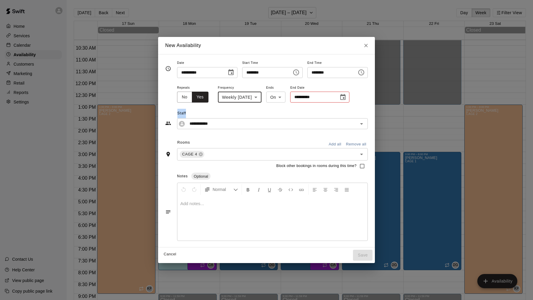
click at [306, 99] on input "**********" at bounding box center [312, 97] width 44 height 11
click at [345, 93] on button "Choose date" at bounding box center [343, 97] width 12 height 12
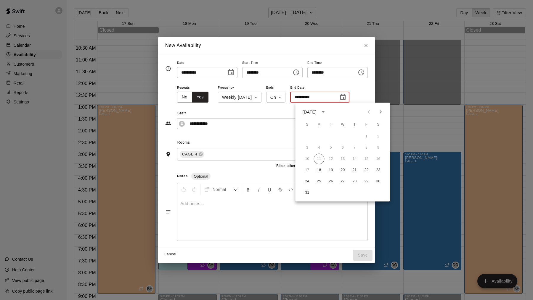
click at [375, 110] on button "Next month" at bounding box center [381, 112] width 12 height 12
click at [337, 179] on div "28 29 30 31" at bounding box center [342, 181] width 95 height 11
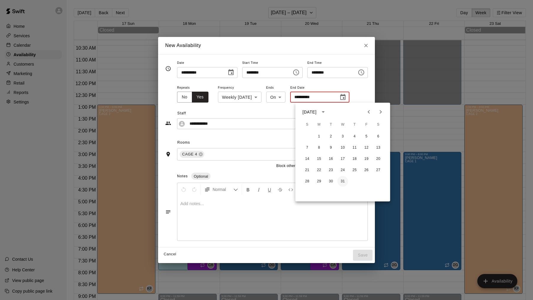
click at [345, 183] on button "31" at bounding box center [342, 181] width 11 height 11
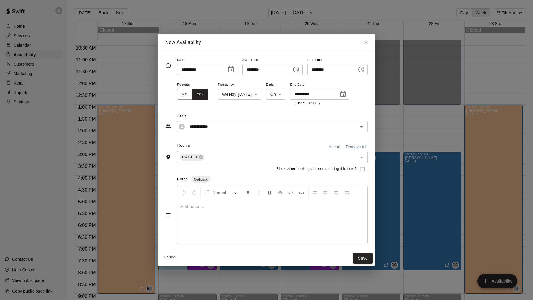
type input "**********"
click at [268, 109] on div "**********" at bounding box center [266, 120] width 202 height 26
click at [181, 74] on input "**********" at bounding box center [200, 69] width 46 height 11
click at [187, 71] on input "**********" at bounding box center [200, 69] width 46 height 11
click at [233, 72] on icon "Choose date, selected date is Aug 18, 2025" at bounding box center [230, 69] width 7 height 7
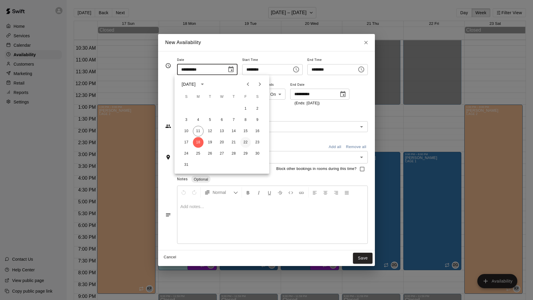
click at [244, 141] on button "22" at bounding box center [245, 142] width 11 height 11
type input "**********"
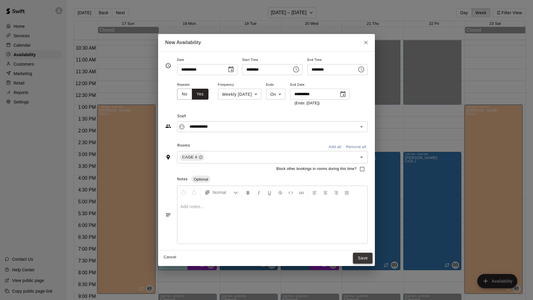
click at [361, 255] on button "Save" at bounding box center [363, 258] width 20 height 11
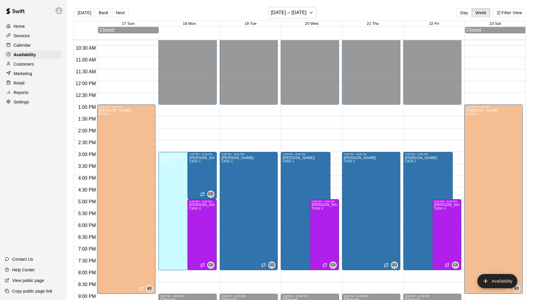
click at [28, 290] on p "Copy public page link" at bounding box center [32, 292] width 40 height 6
click at [23, 49] on div "Calendar" at bounding box center [33, 45] width 57 height 9
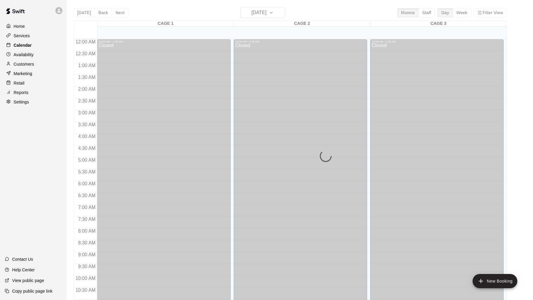
scroll to position [282, 0]
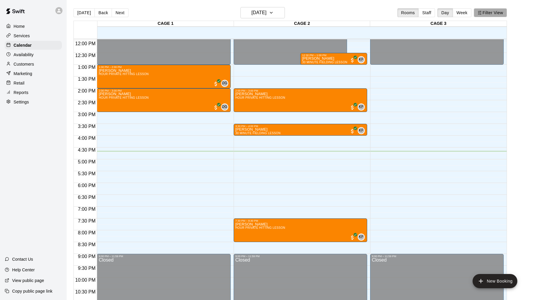
click at [478, 16] on button "Filter View" at bounding box center [490, 12] width 33 height 9
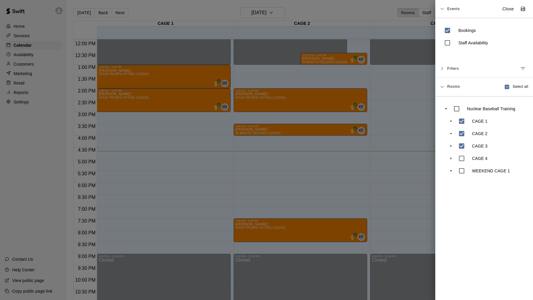
click at [474, 149] on div "CAGE 3" at bounding box center [489, 146] width 69 height 12
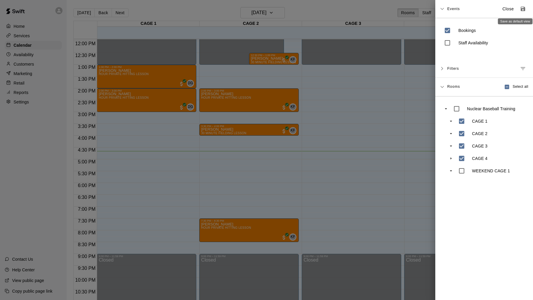
click at [525, 7] on icon "Save as default view" at bounding box center [523, 9] width 6 height 6
click at [443, 4] on div "Events Close" at bounding box center [484, 9] width 98 height 18
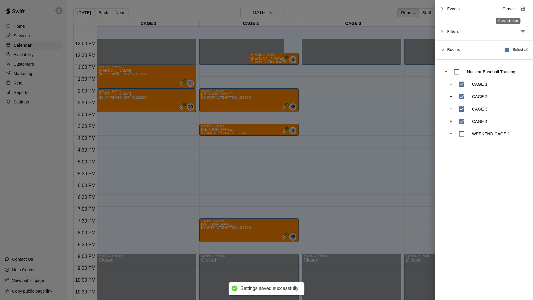
click at [513, 7] on p "Close" at bounding box center [508, 9] width 12 height 6
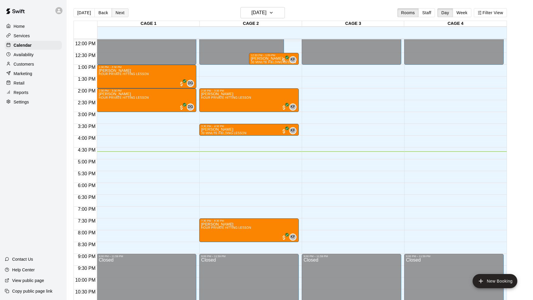
click at [119, 15] on button "Next" at bounding box center [120, 12] width 17 height 9
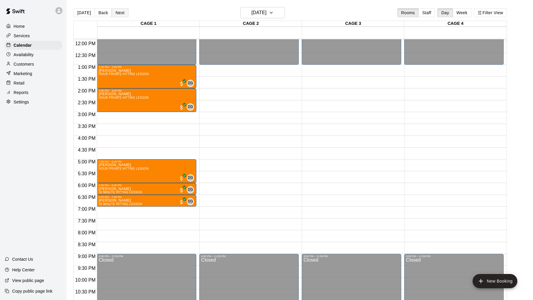
click at [119, 15] on button "Next" at bounding box center [120, 12] width 17 height 9
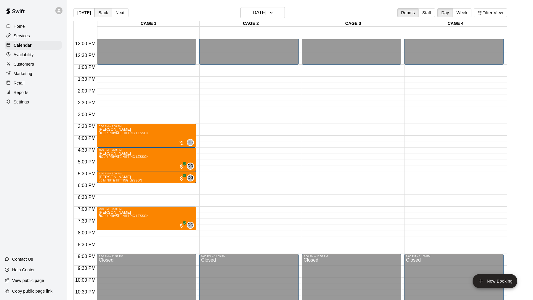
click at [99, 11] on button "Back" at bounding box center [102, 12] width 17 height 9
